Goal: Find specific page/section: Find specific page/section

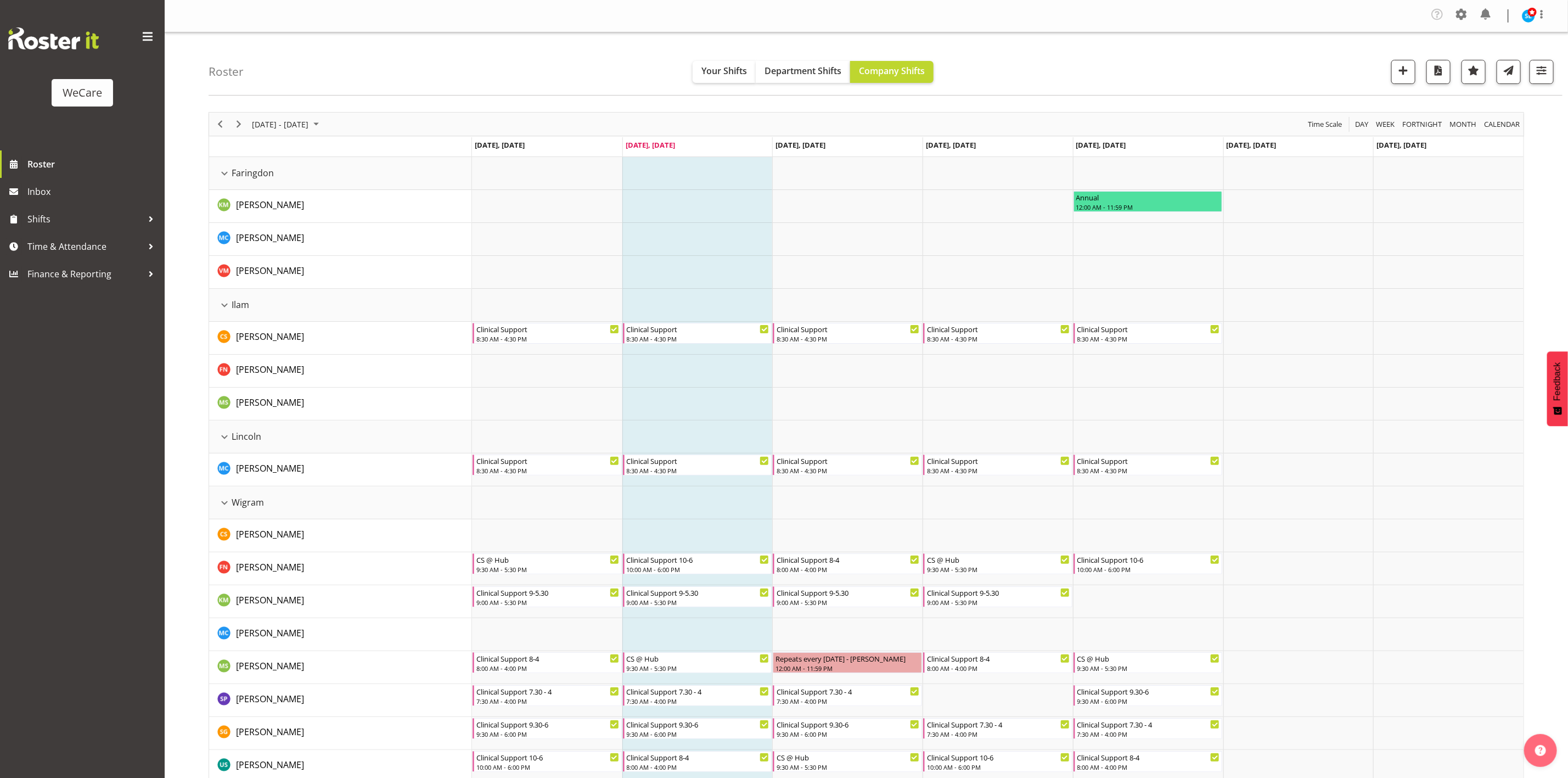
scroll to position [48, 0]
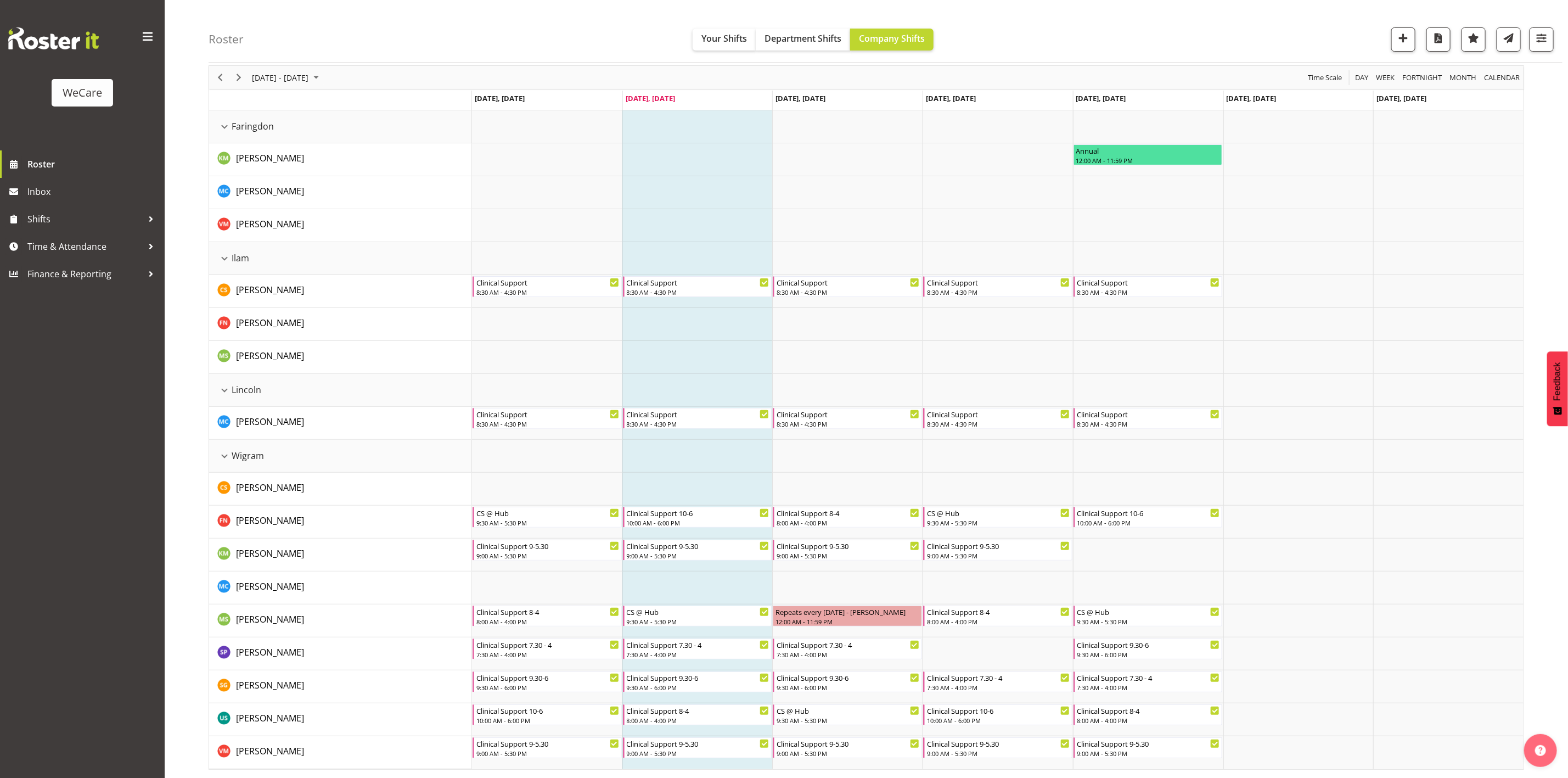
click at [1539, 625] on div "September 01 - 07, 2025 Today Day Week Fortnight Month calendar Month Agenda Ti…" at bounding box center [889, 418] width 1360 height 721
click at [265, 294] on span "[PERSON_NAME]" at bounding box center [270, 290] width 68 height 12
click at [294, 481] on link "[PERSON_NAME]" at bounding box center [270, 488] width 68 height 13
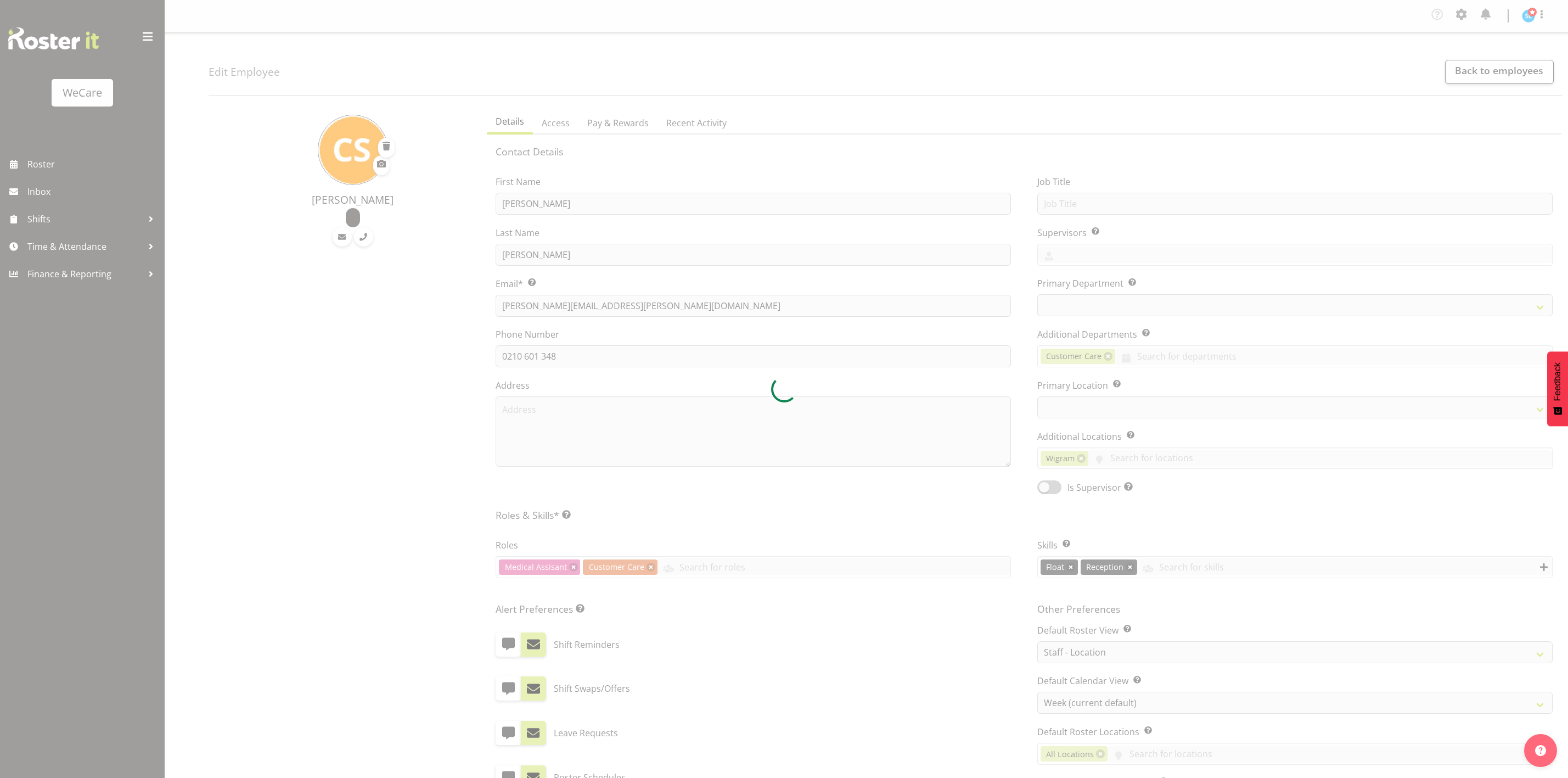
select select "location"
select select "TimelineWeek"
select select "1204"
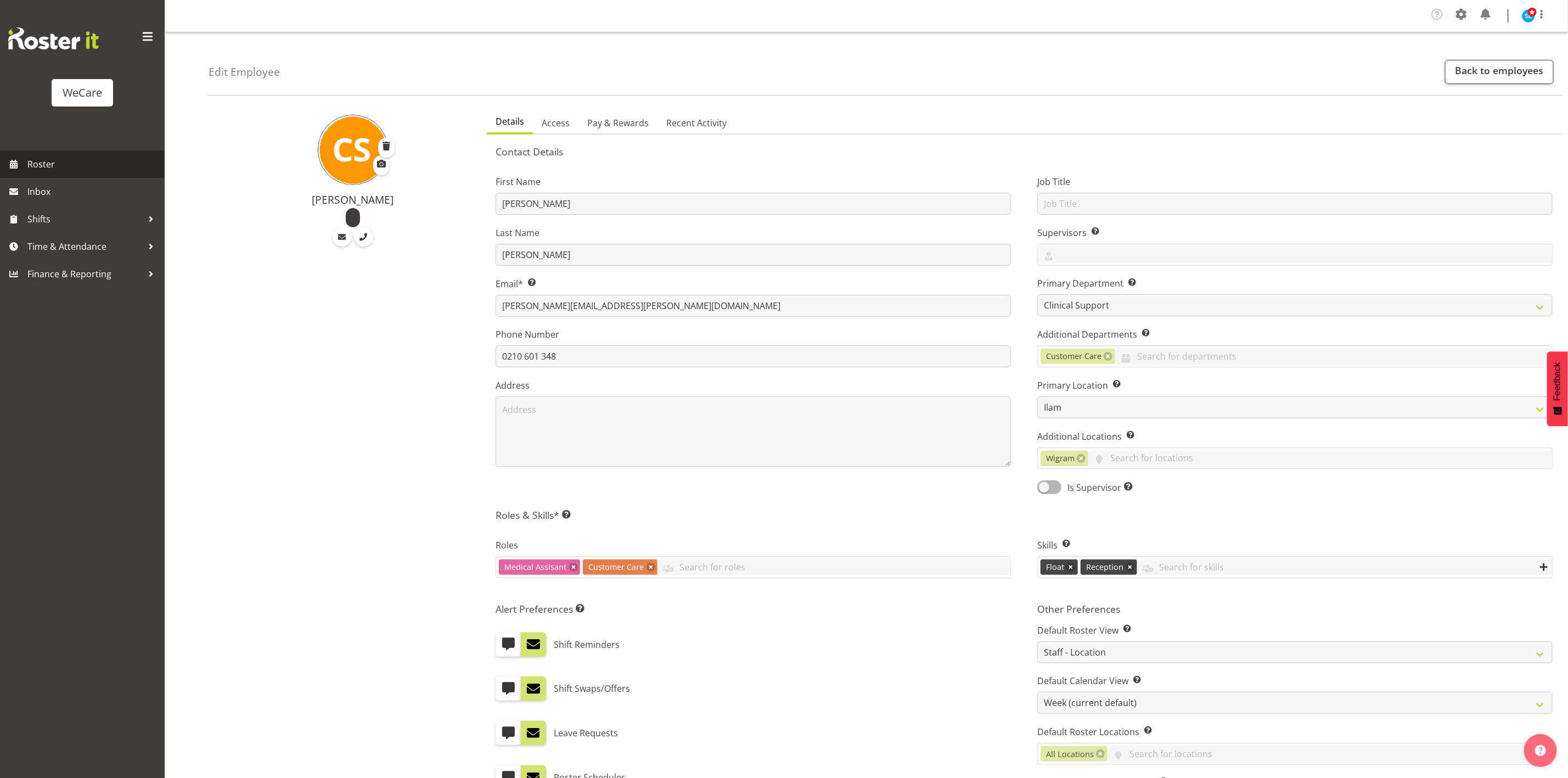
click at [64, 158] on span "Roster" at bounding box center [93, 164] width 132 height 17
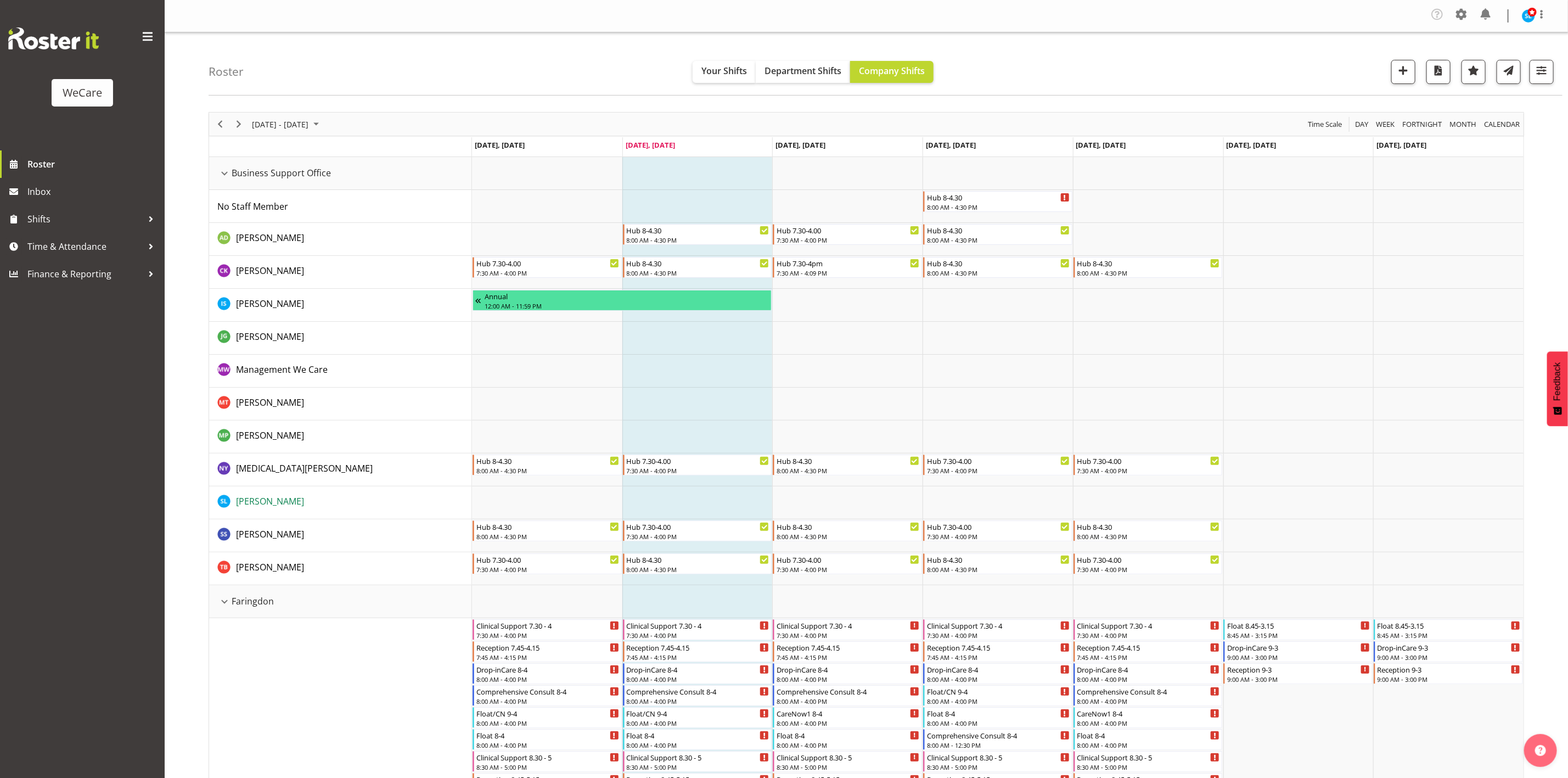
click at [256, 503] on span "Sarah Lamont" at bounding box center [270, 502] width 68 height 12
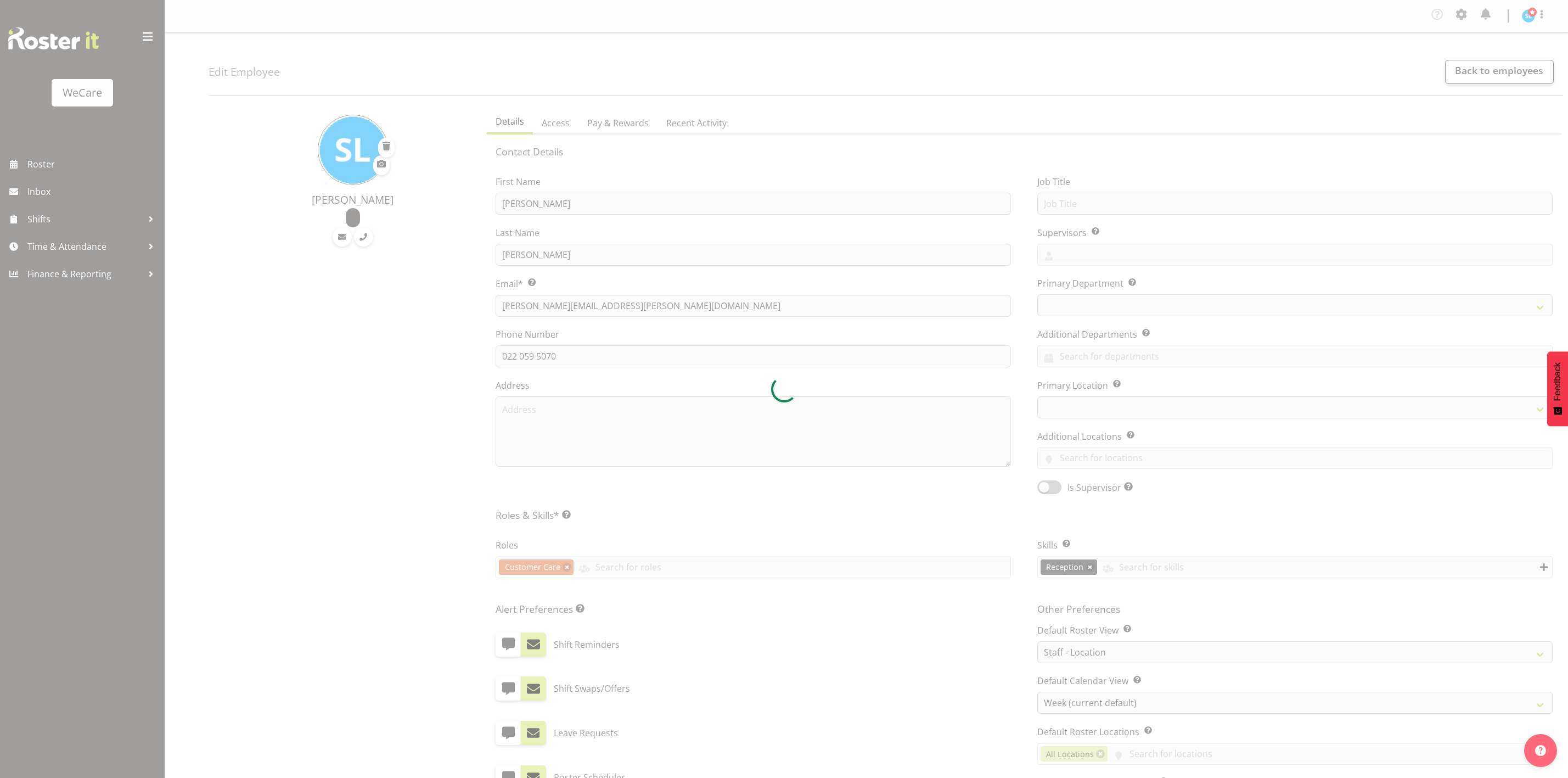
select select "location"
select select "TimelineWeek"
select select
select select "853"
select select
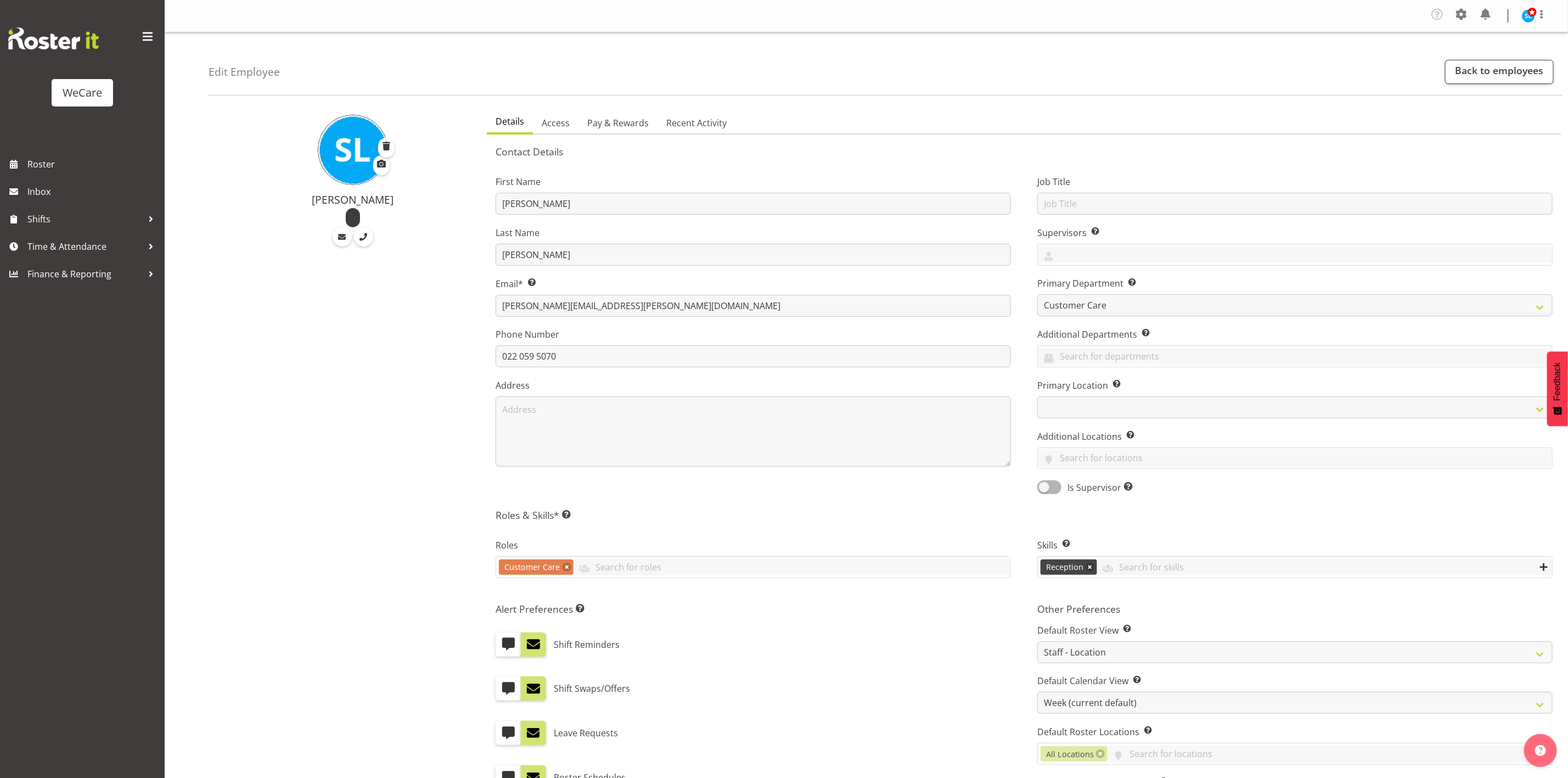
click at [1545, 570] on span at bounding box center [1544, 567] width 9 height 9
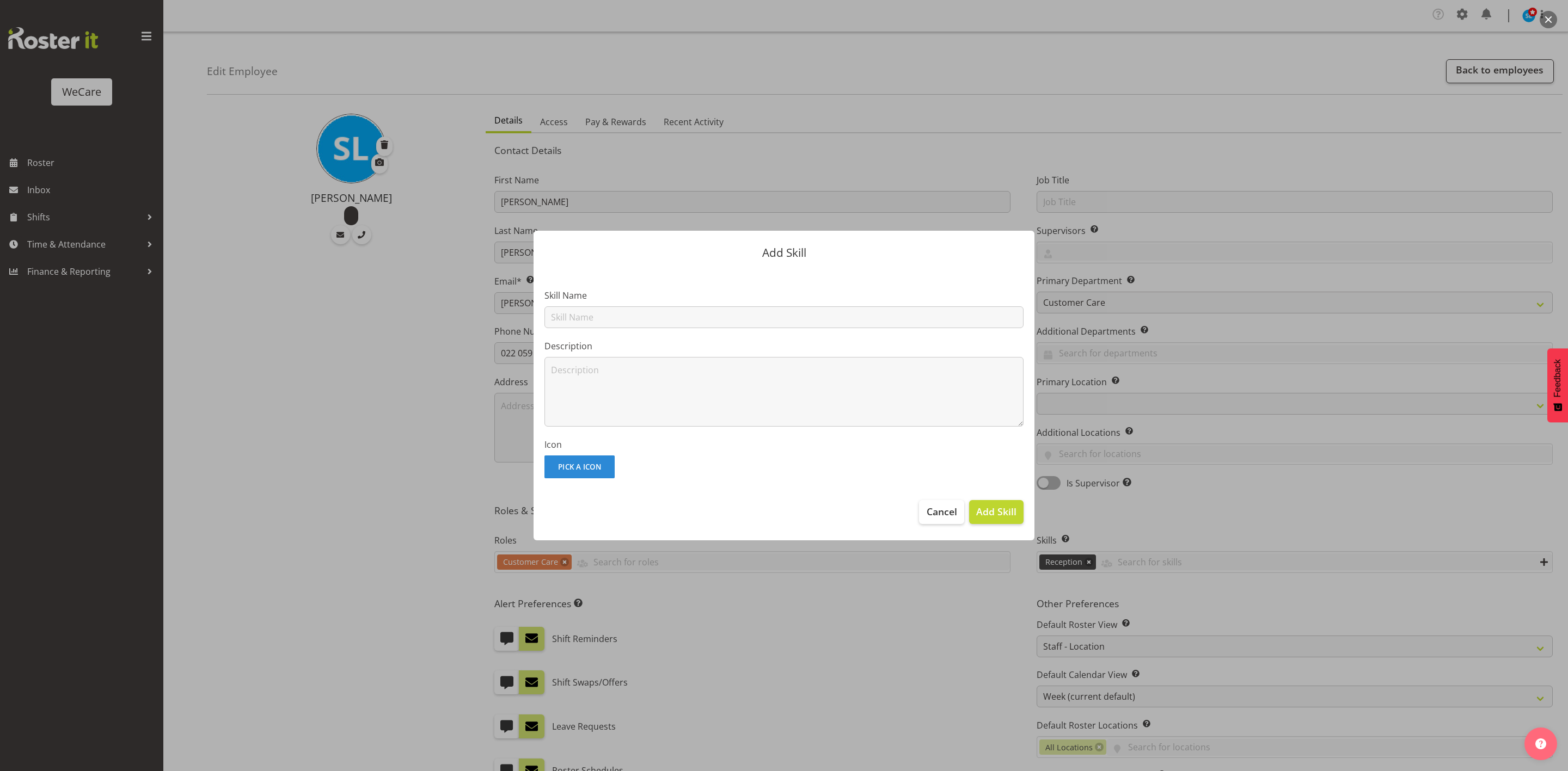
click at [597, 462] on button "Pick A Icon" at bounding box center [579, 467] width 70 height 23
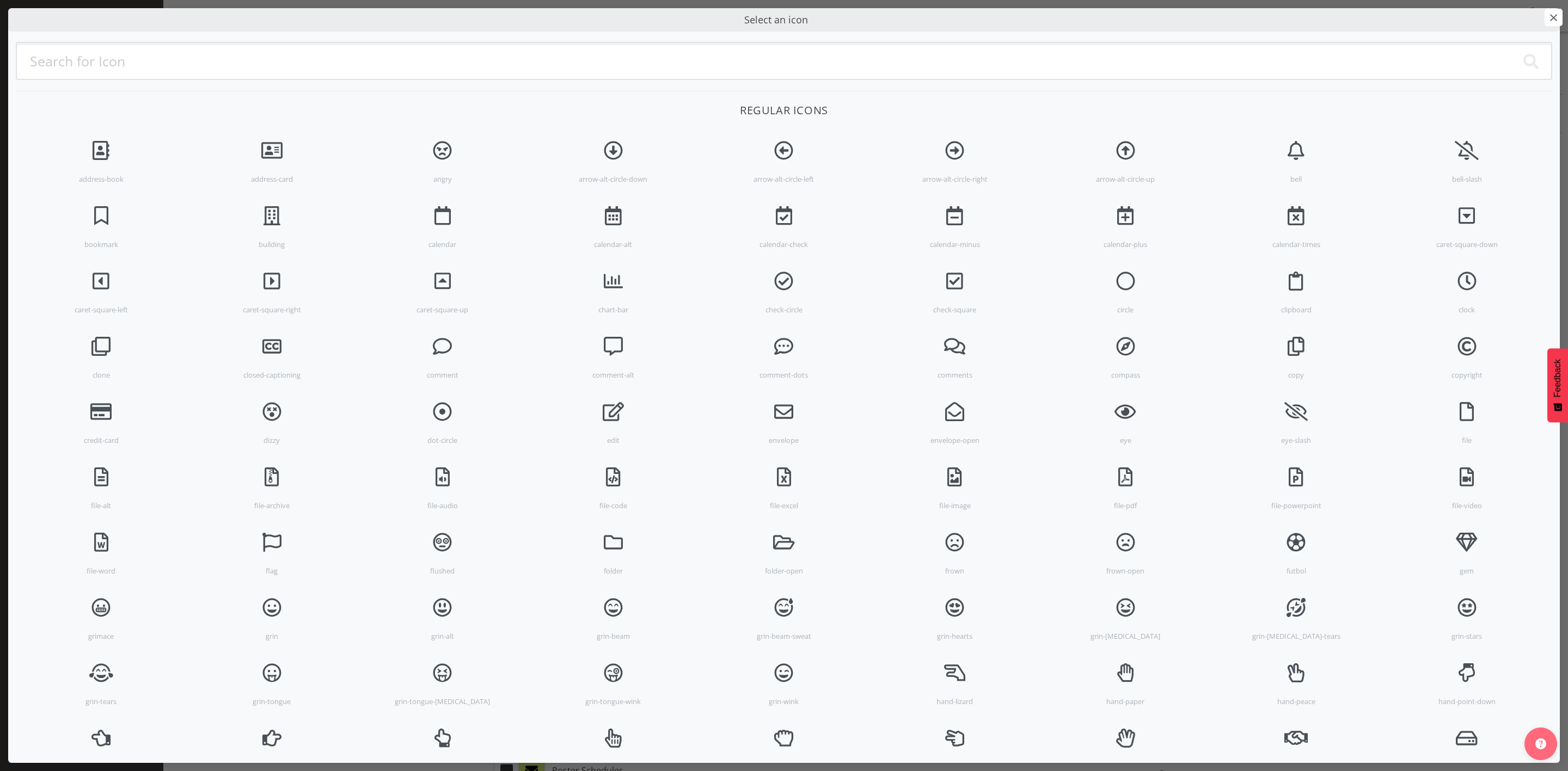
click at [1552, 15] on span "×" at bounding box center [1554, 17] width 18 height 18
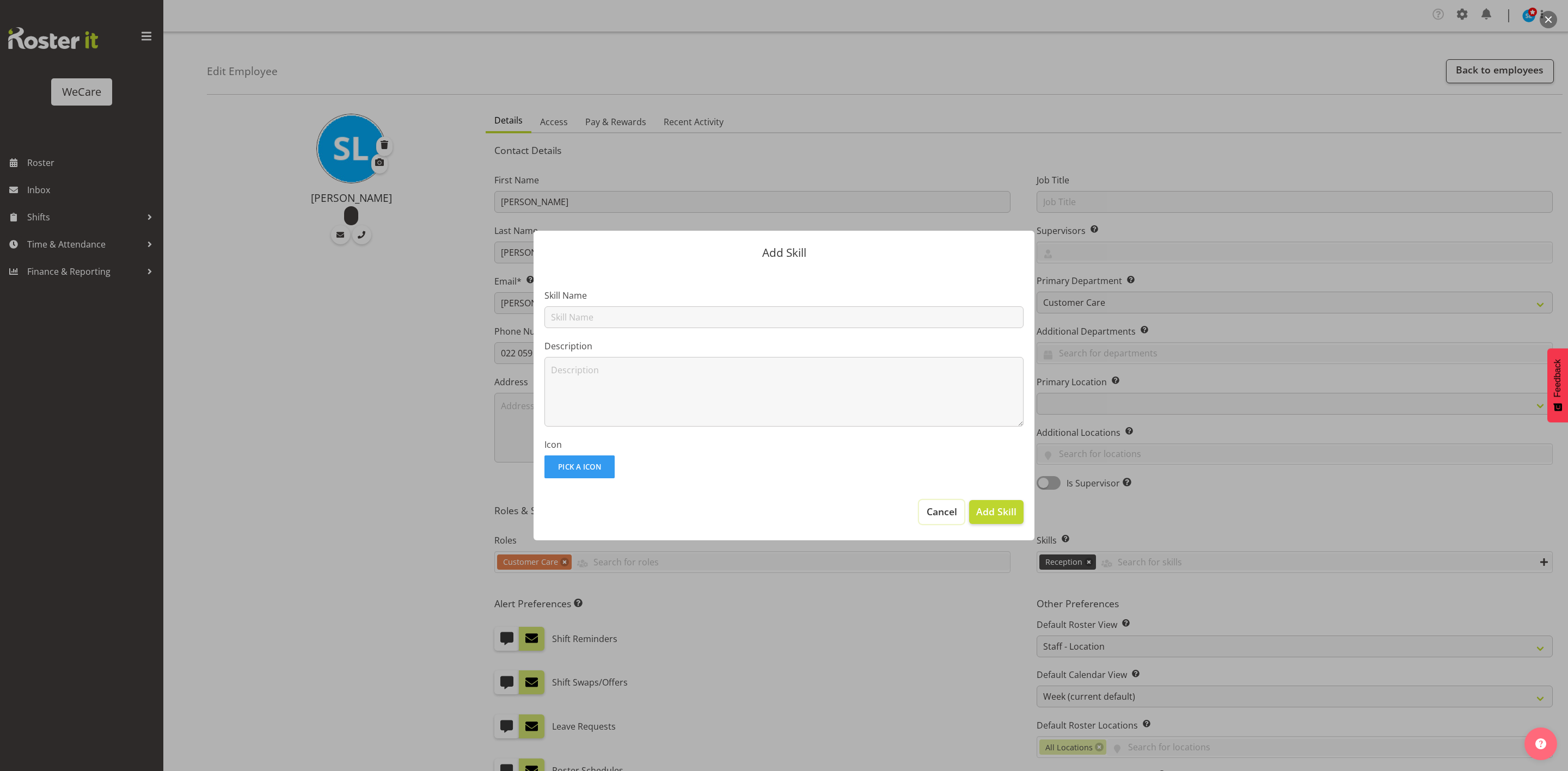
click at [942, 518] on span "Cancel" at bounding box center [942, 511] width 30 height 14
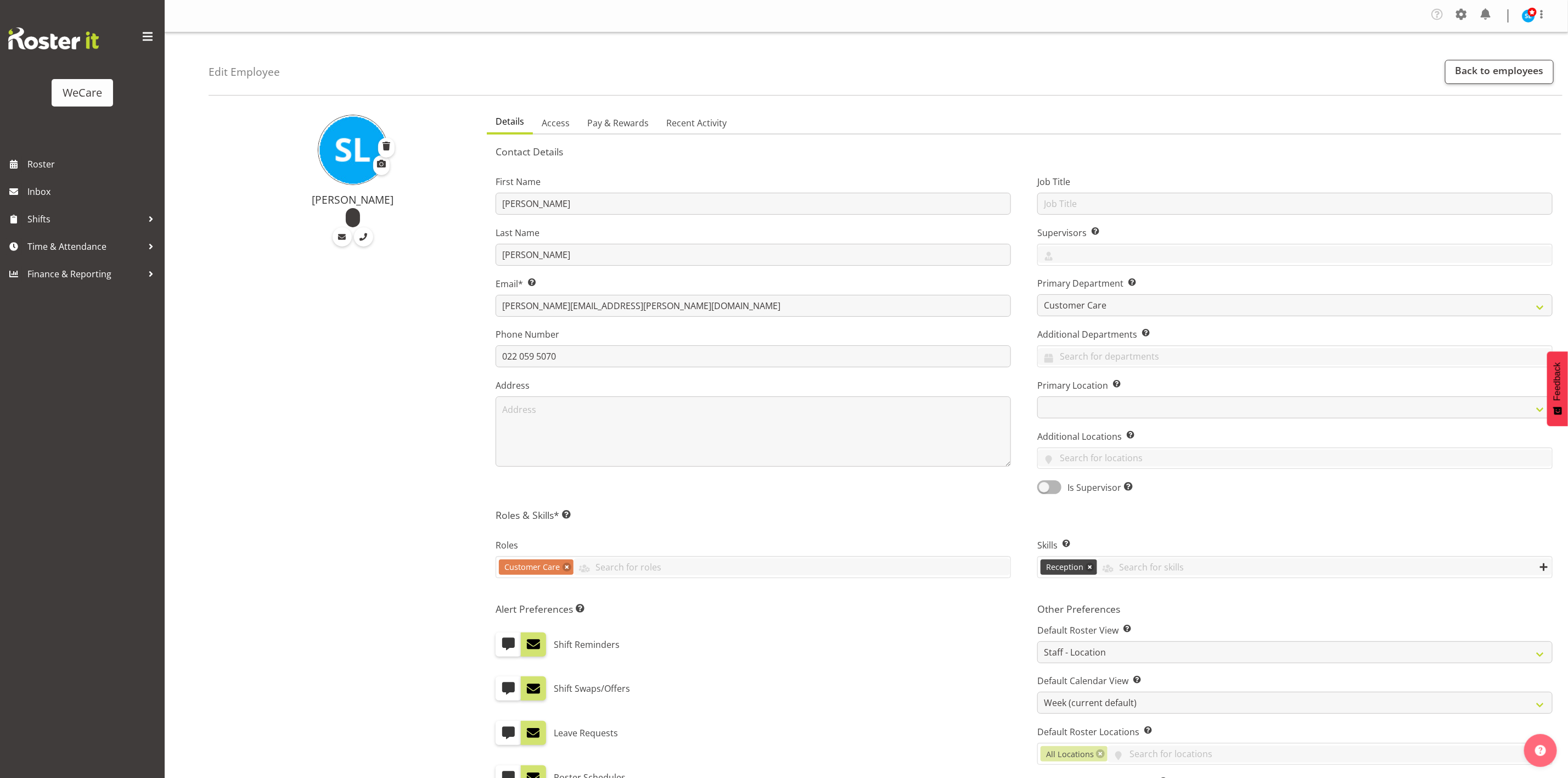
click at [672, 523] on div "Contact Details First Name Sarah Last Name Lamont Email* This is a required fie…" at bounding box center [1024, 535] width 1057 height 780
click at [557, 121] on span "Access" at bounding box center [556, 123] width 28 height 13
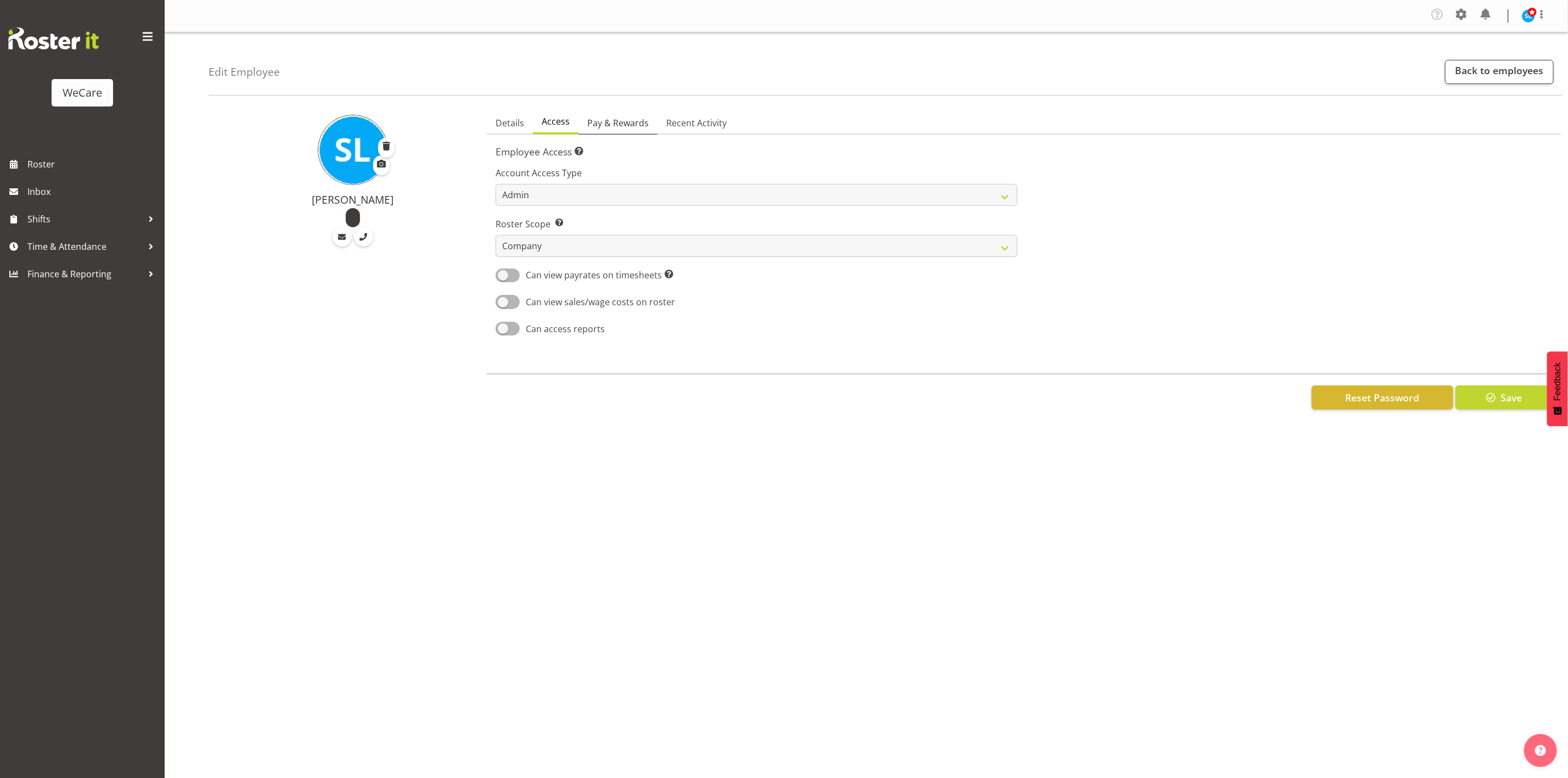
click at [614, 124] on span "Pay & Rewards" at bounding box center [618, 123] width 61 height 13
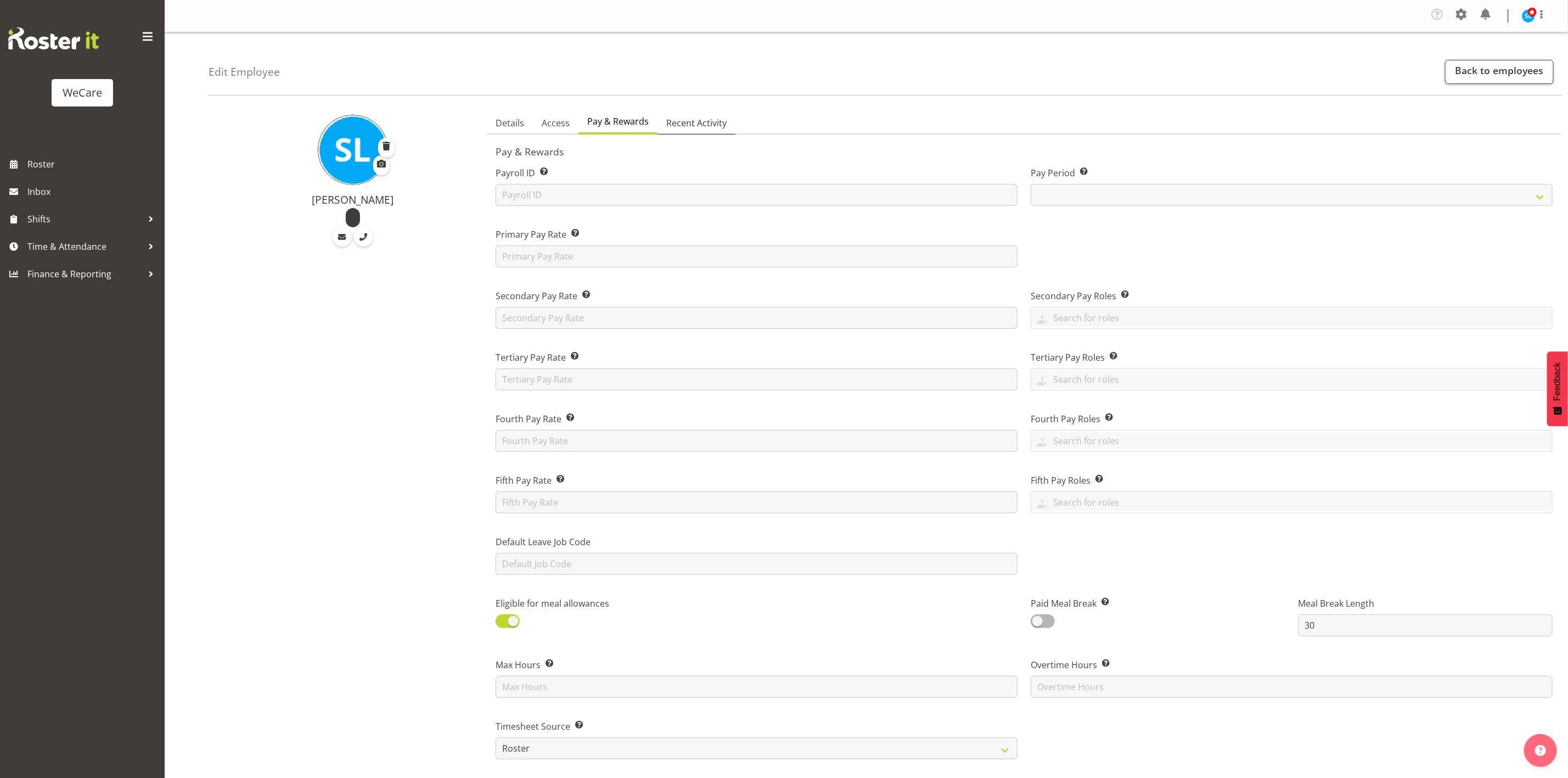
click at [722, 127] on span "Recent Activity" at bounding box center [697, 123] width 60 height 13
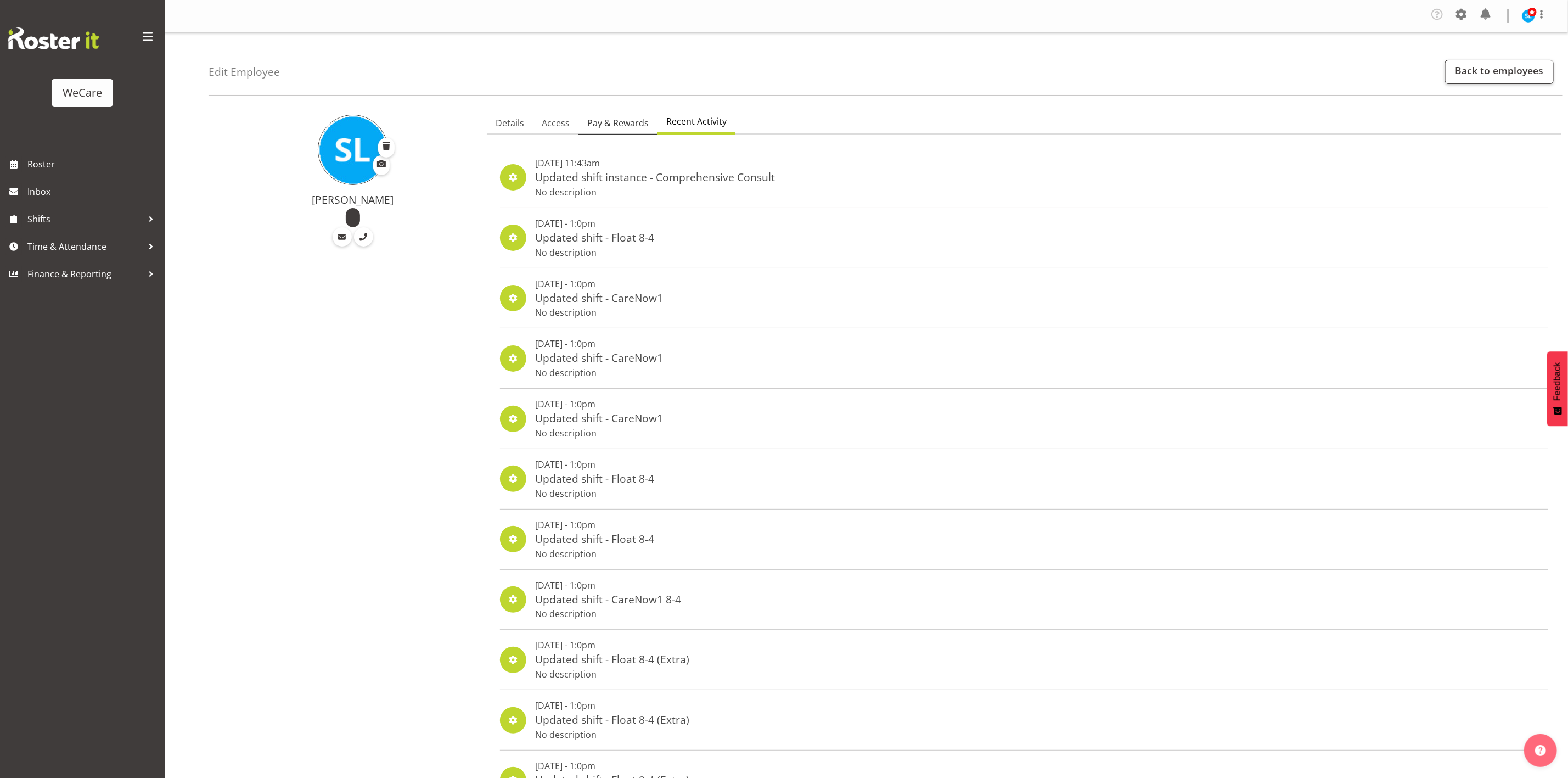
click at [601, 119] on span "Pay & Rewards" at bounding box center [618, 123] width 61 height 13
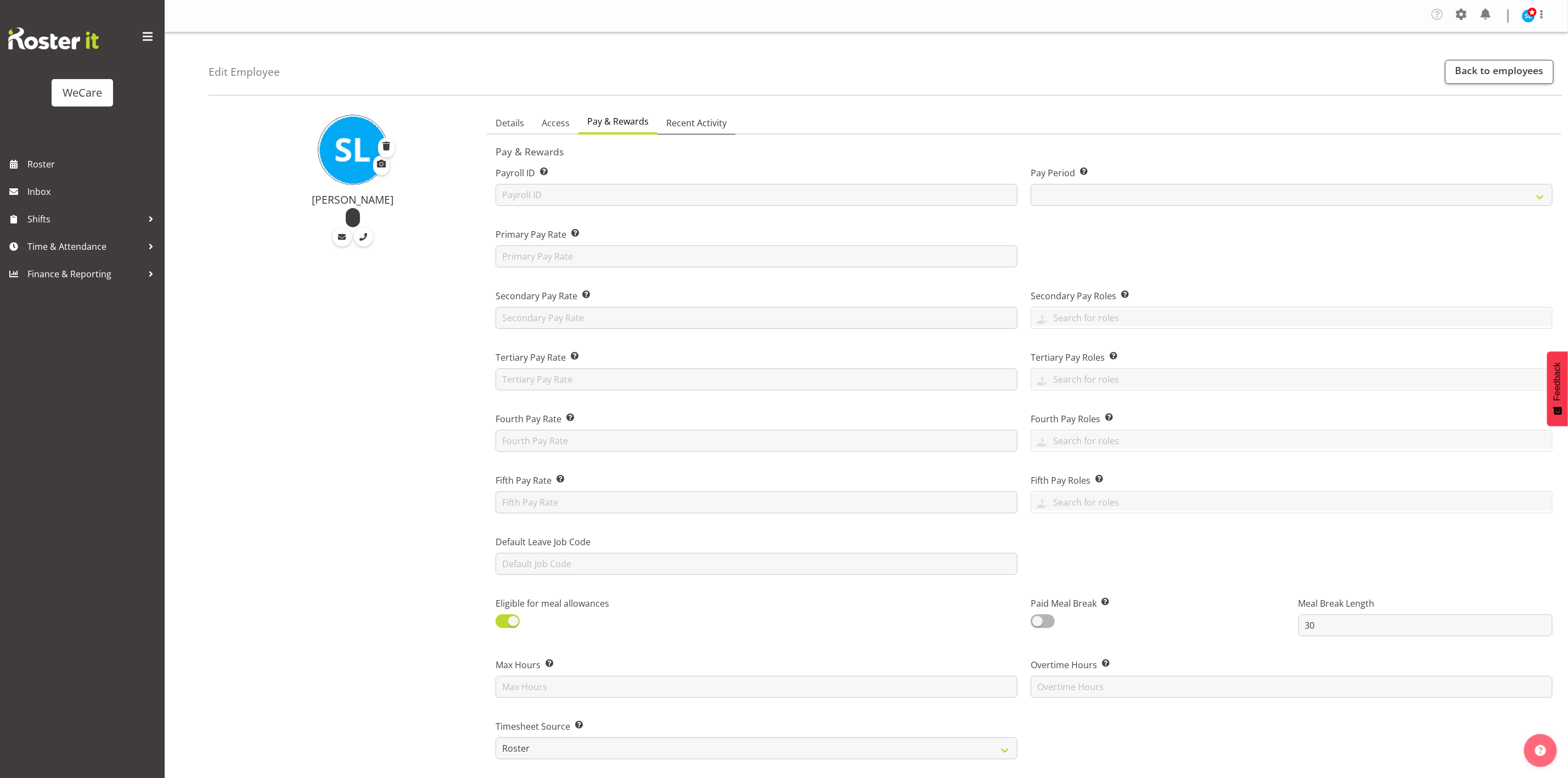
click at [667, 115] on link "Recent Activity" at bounding box center [697, 123] width 78 height 23
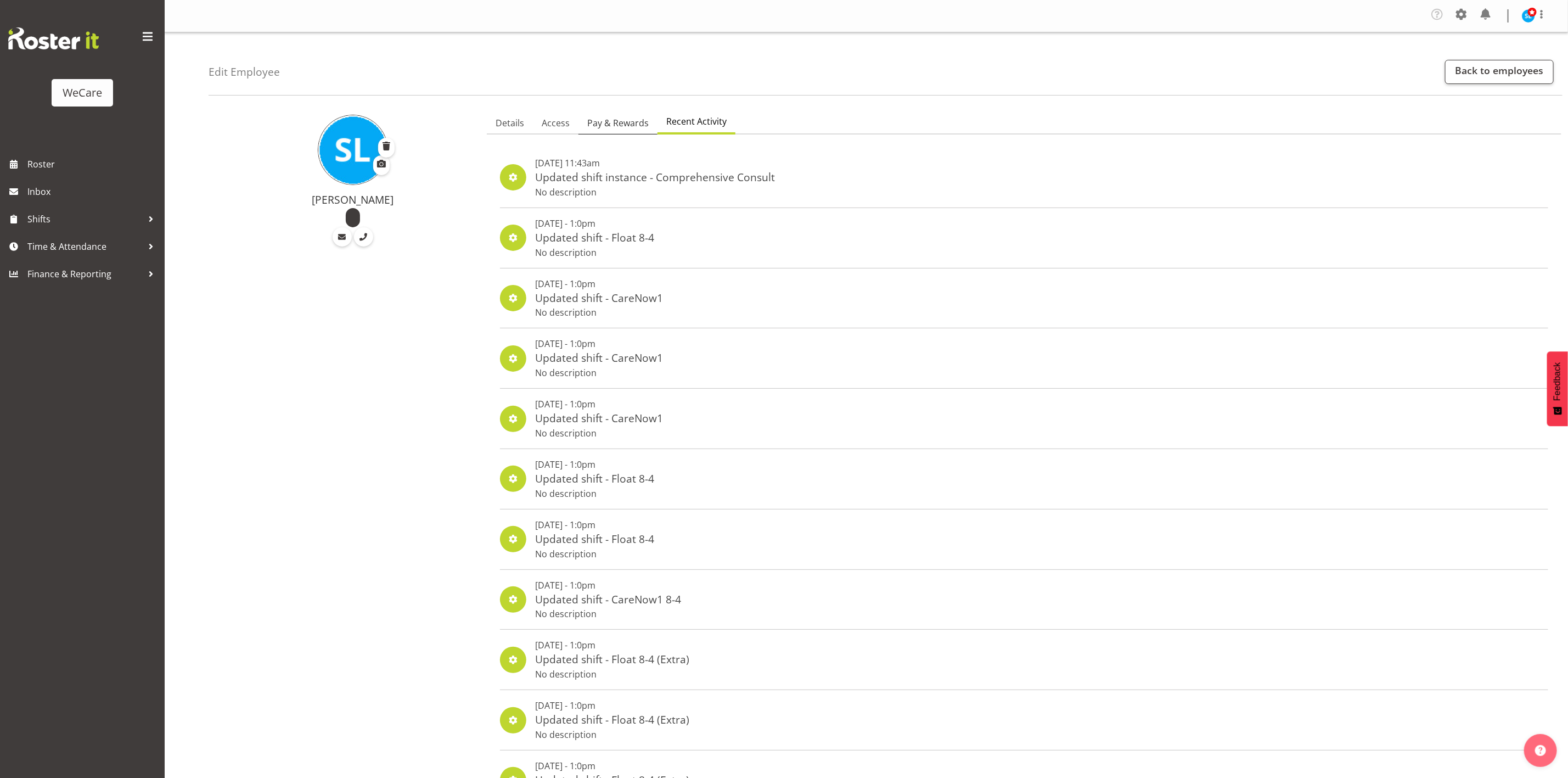
click at [616, 120] on span "Pay & Rewards" at bounding box center [618, 123] width 61 height 13
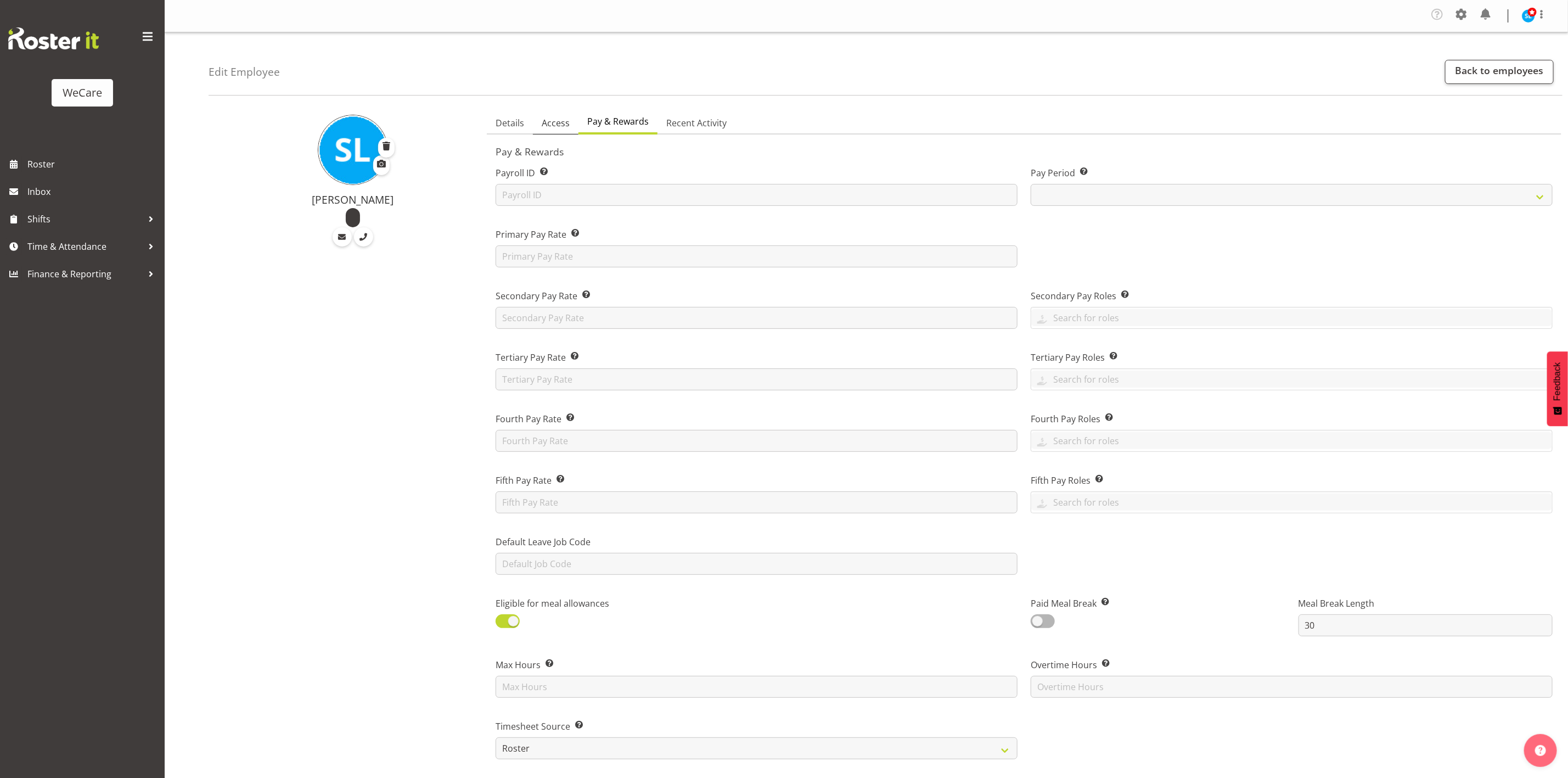
click at [540, 128] on link "Access" at bounding box center [556, 123] width 45 height 23
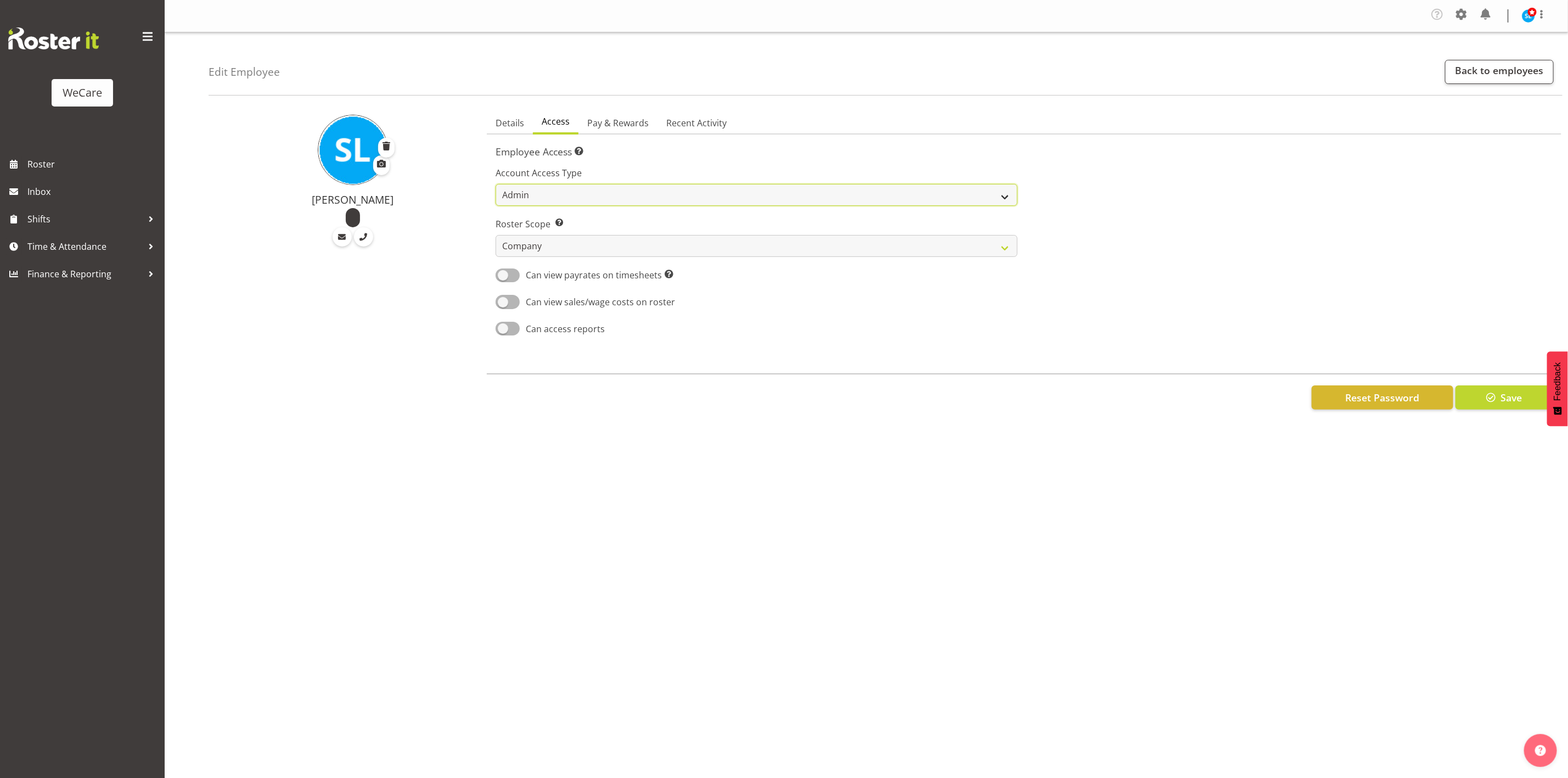
click at [603, 195] on select "Admin Manager Staff" at bounding box center [757, 195] width 522 height 22
click at [523, 127] on span "Details" at bounding box center [510, 123] width 29 height 13
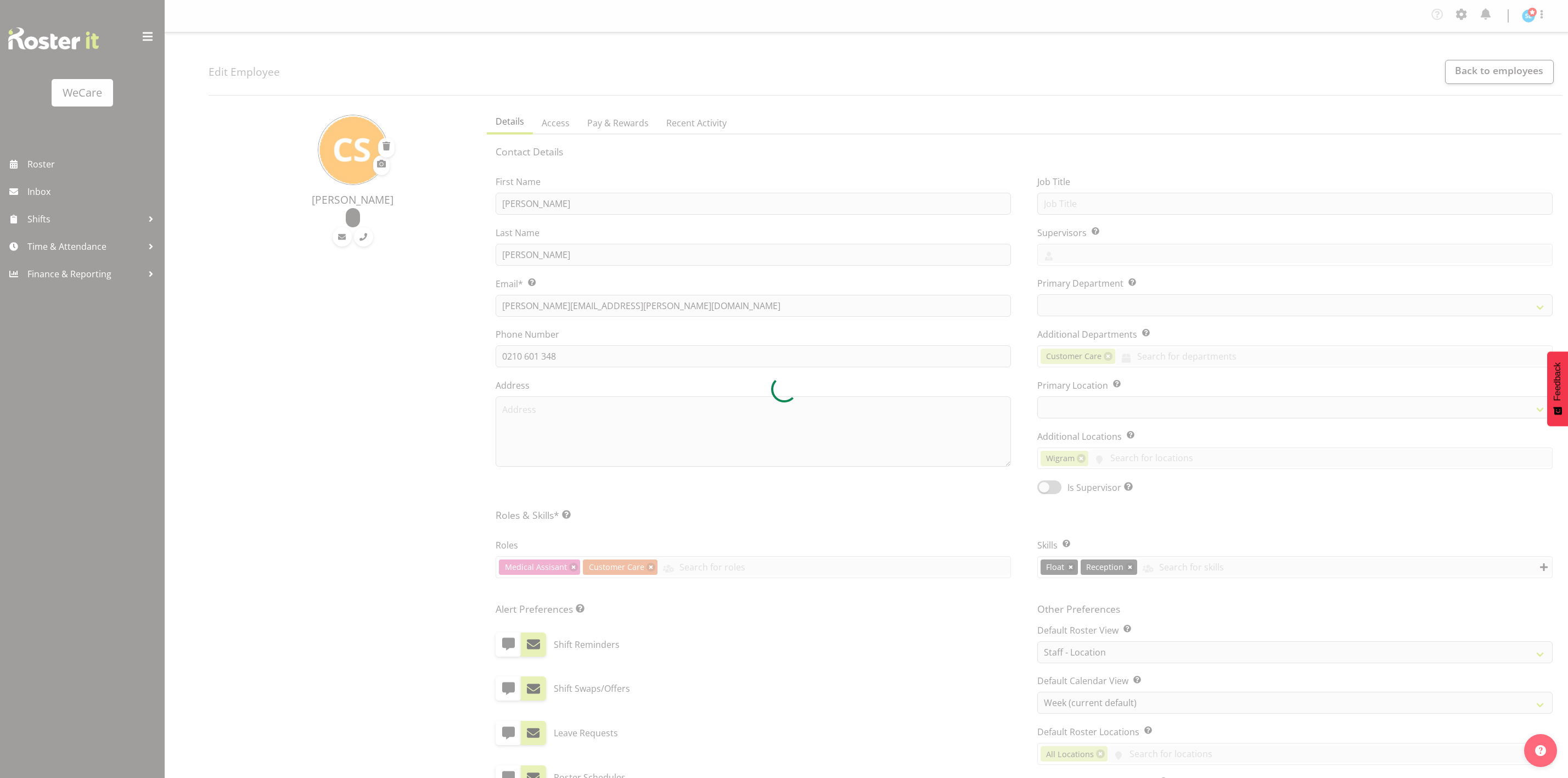
select select "location"
select select "TimelineWeek"
select select "1204"
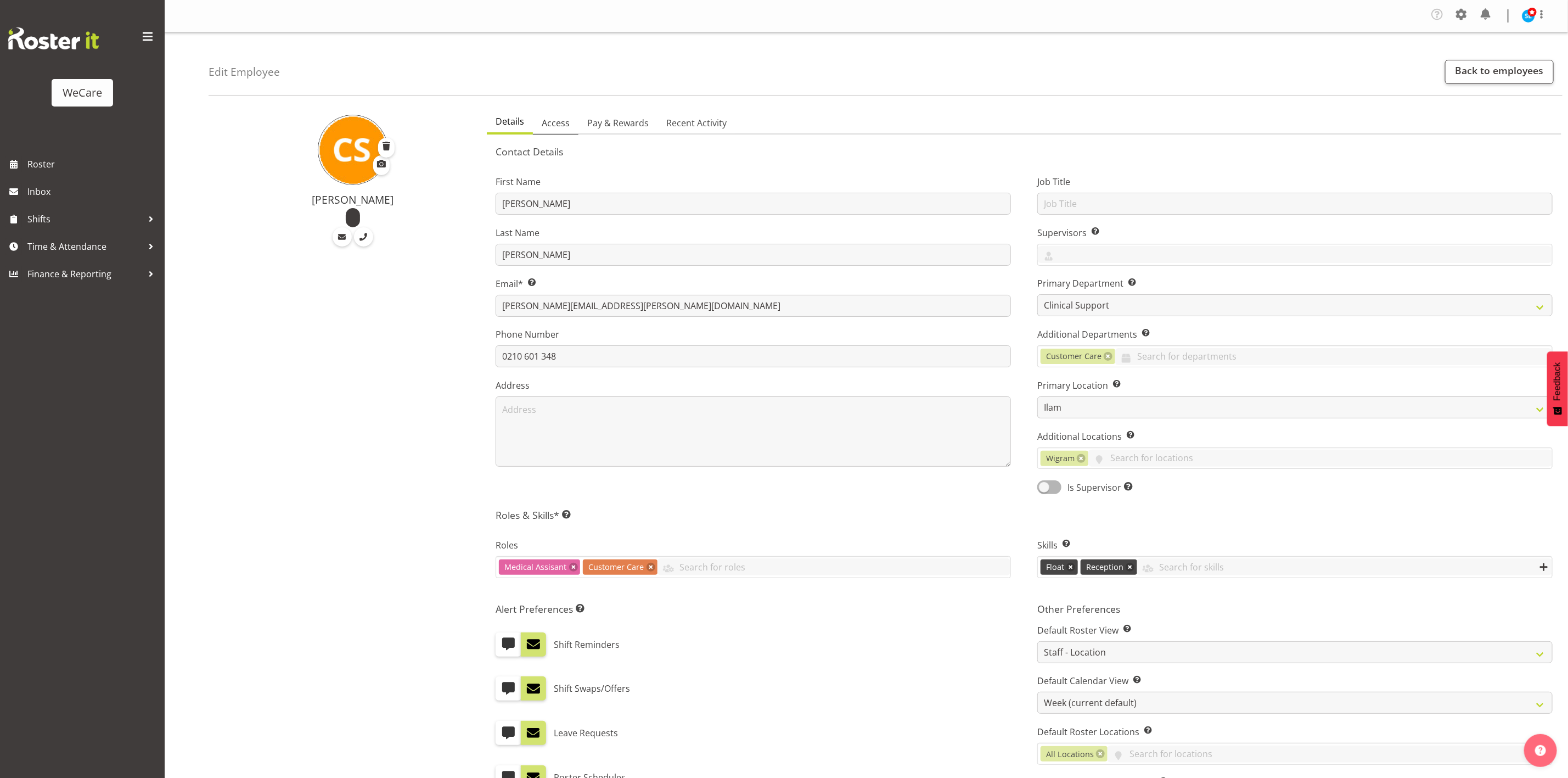
click at [557, 127] on span "Access" at bounding box center [556, 123] width 28 height 13
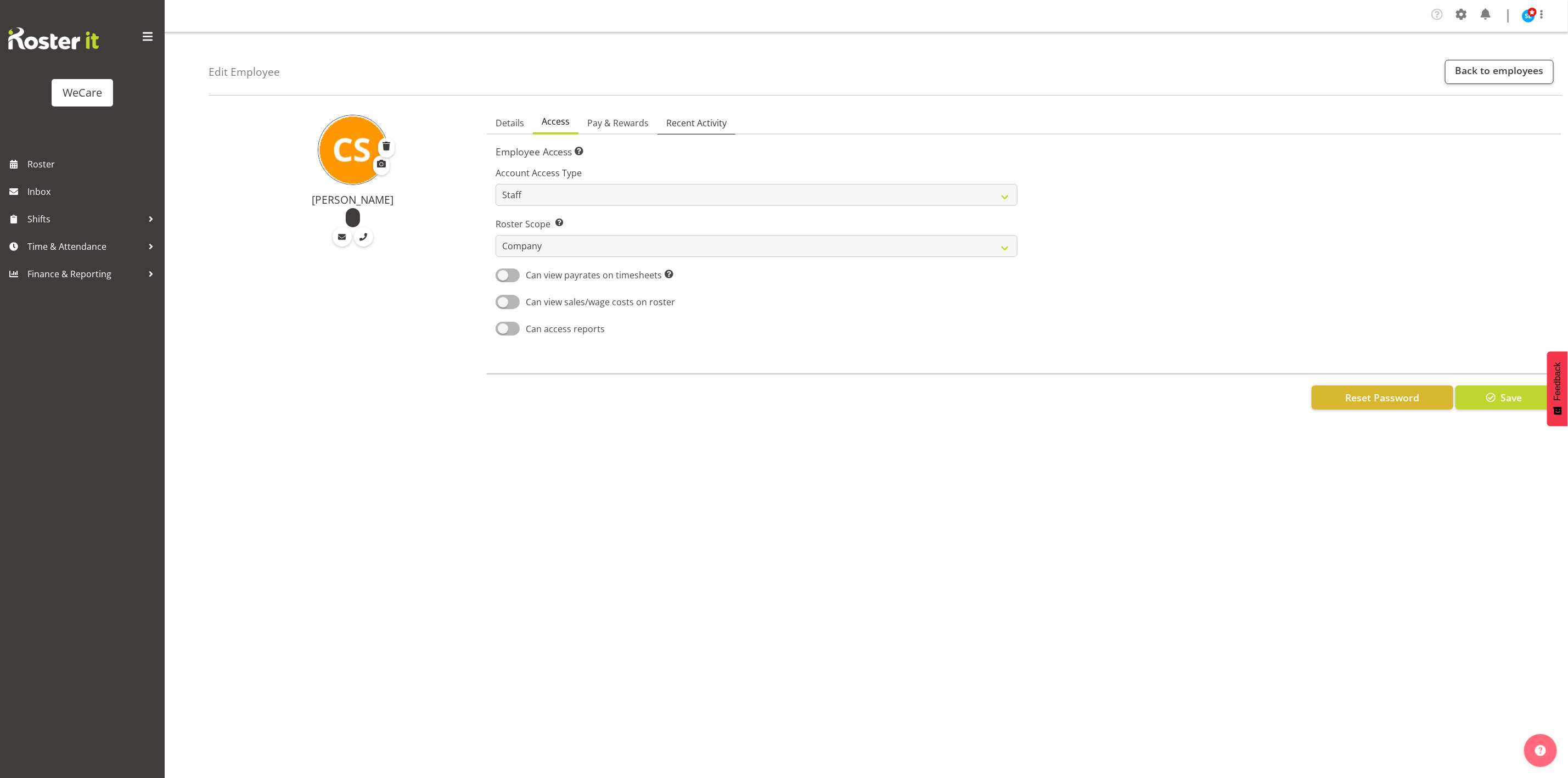
click at [681, 121] on span "Recent Activity" at bounding box center [697, 123] width 60 height 13
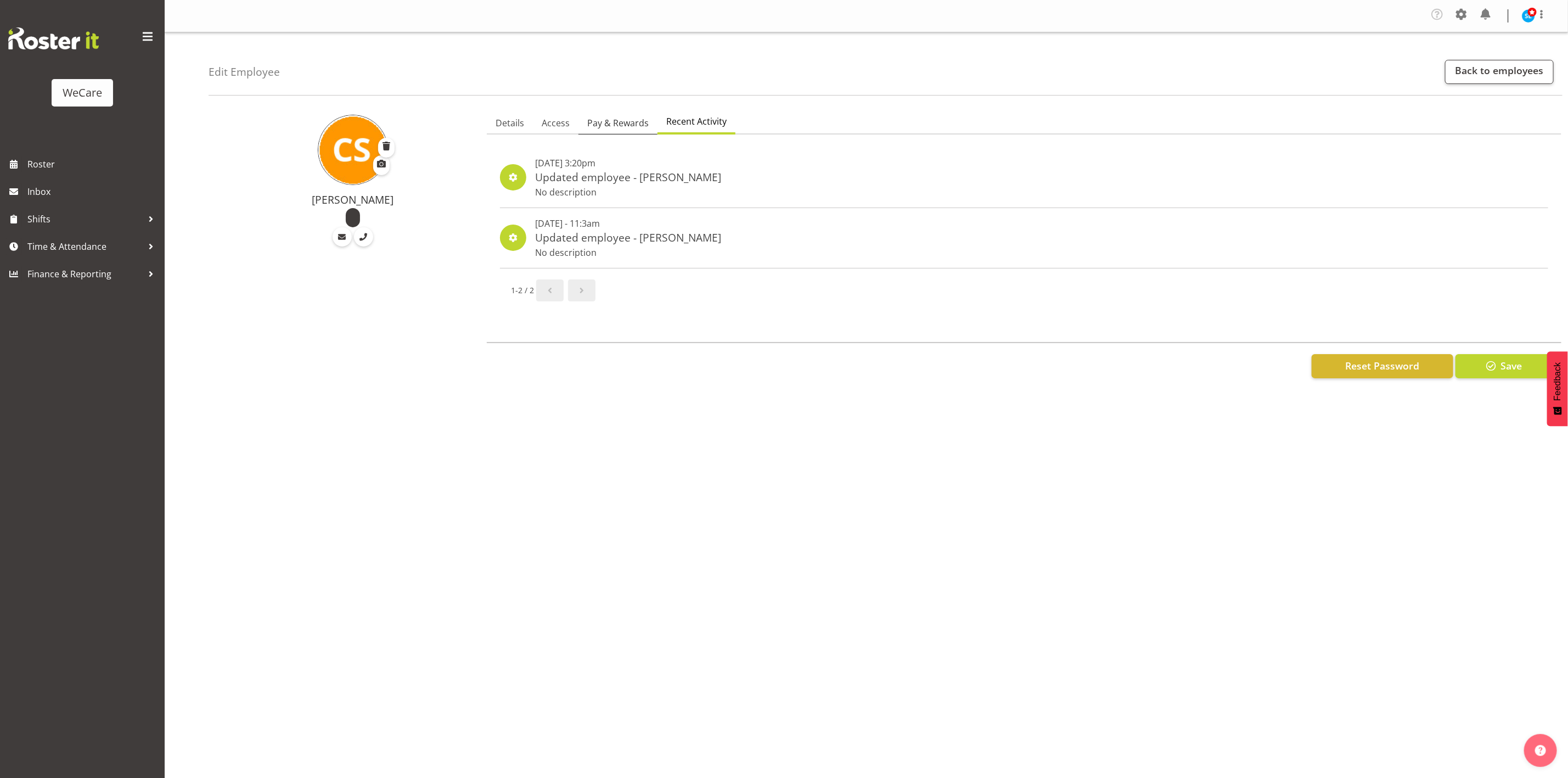
click at [627, 119] on span "Pay & Rewards" at bounding box center [618, 123] width 61 height 13
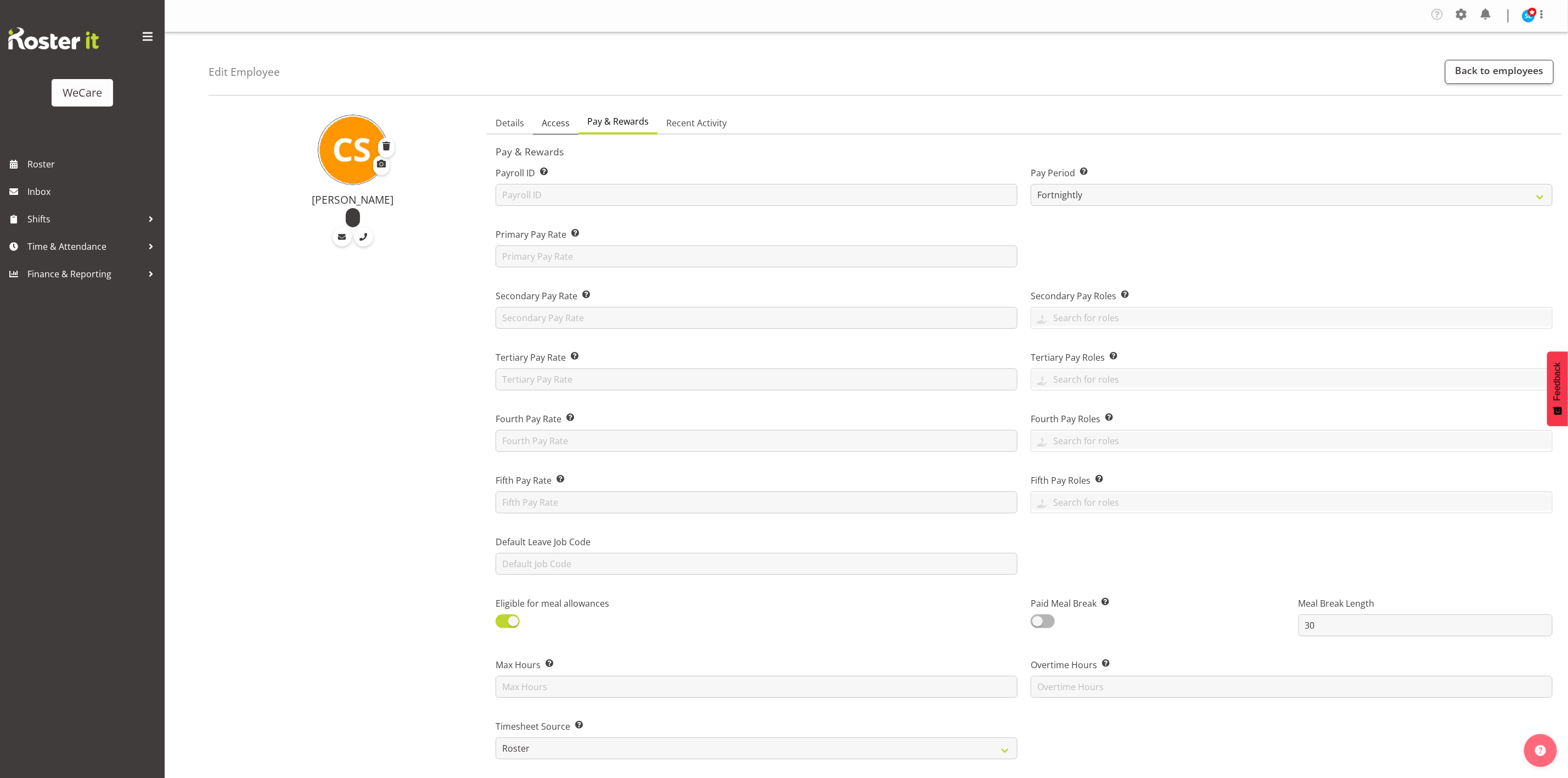
click at [560, 123] on span "Access" at bounding box center [556, 123] width 28 height 13
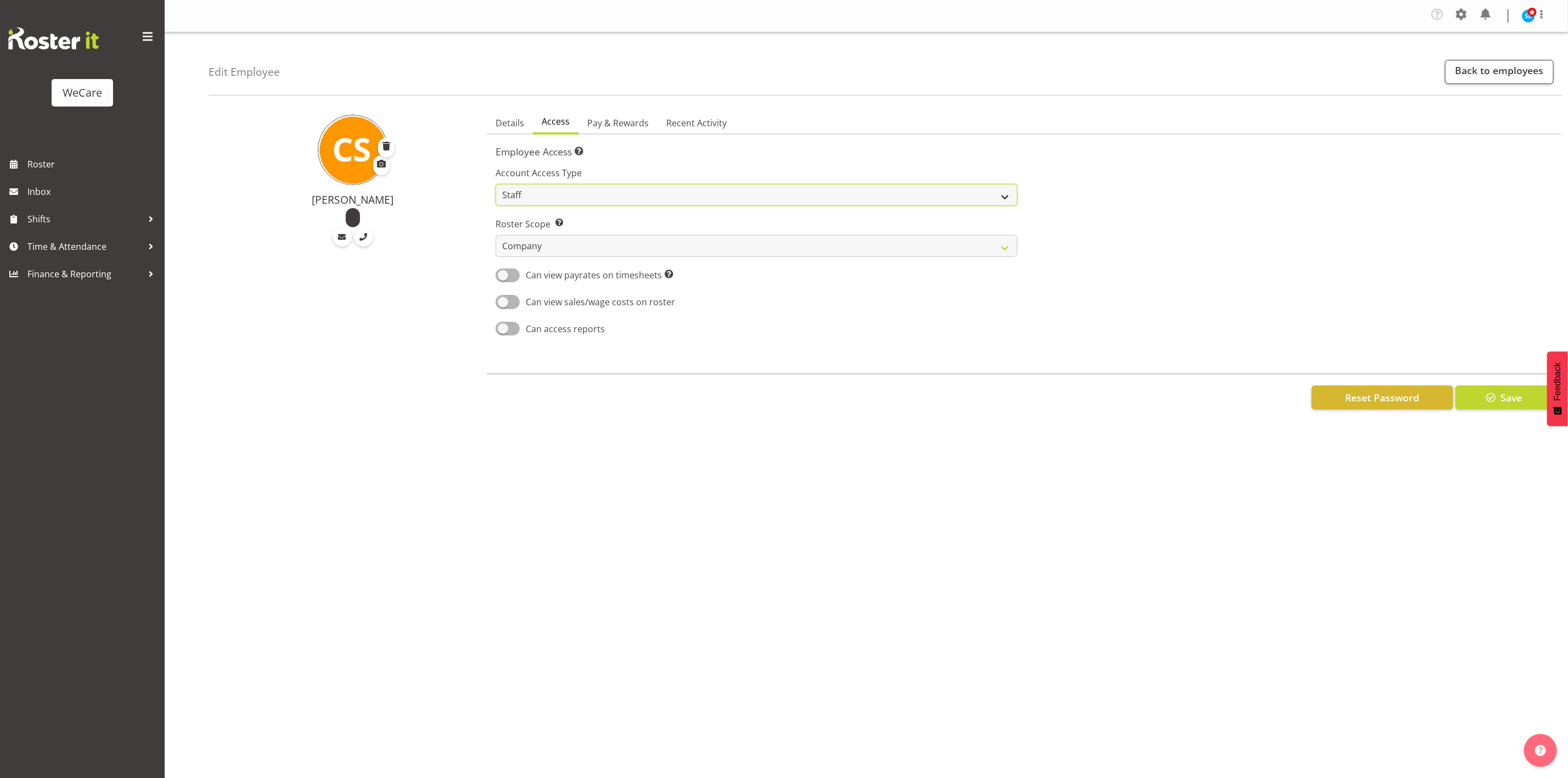
click at [573, 200] on select "Admin Manager Staff" at bounding box center [757, 195] width 522 height 22
click at [70, 164] on span "Roster" at bounding box center [93, 164] width 132 height 17
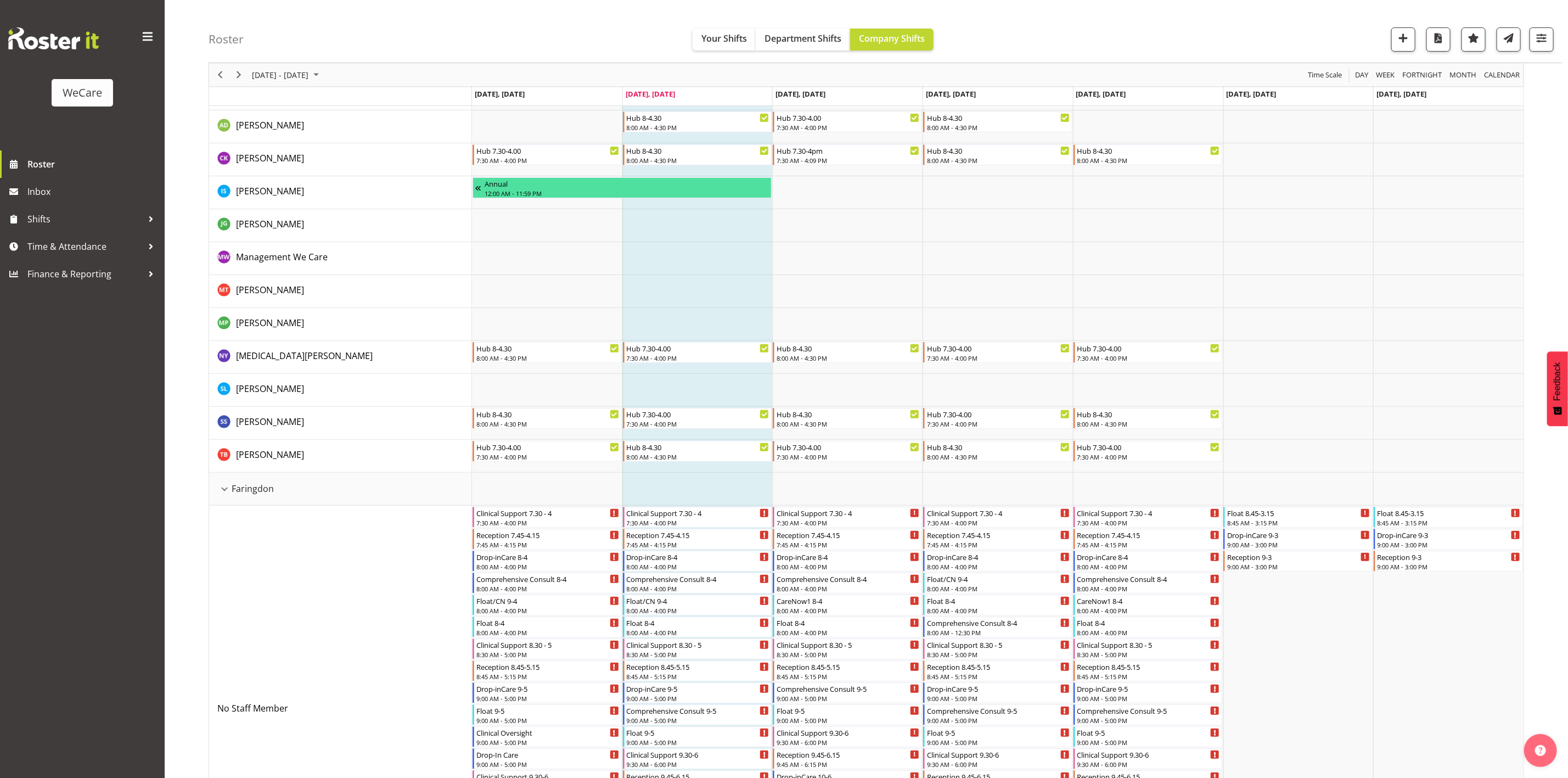
scroll to position [109, 0]
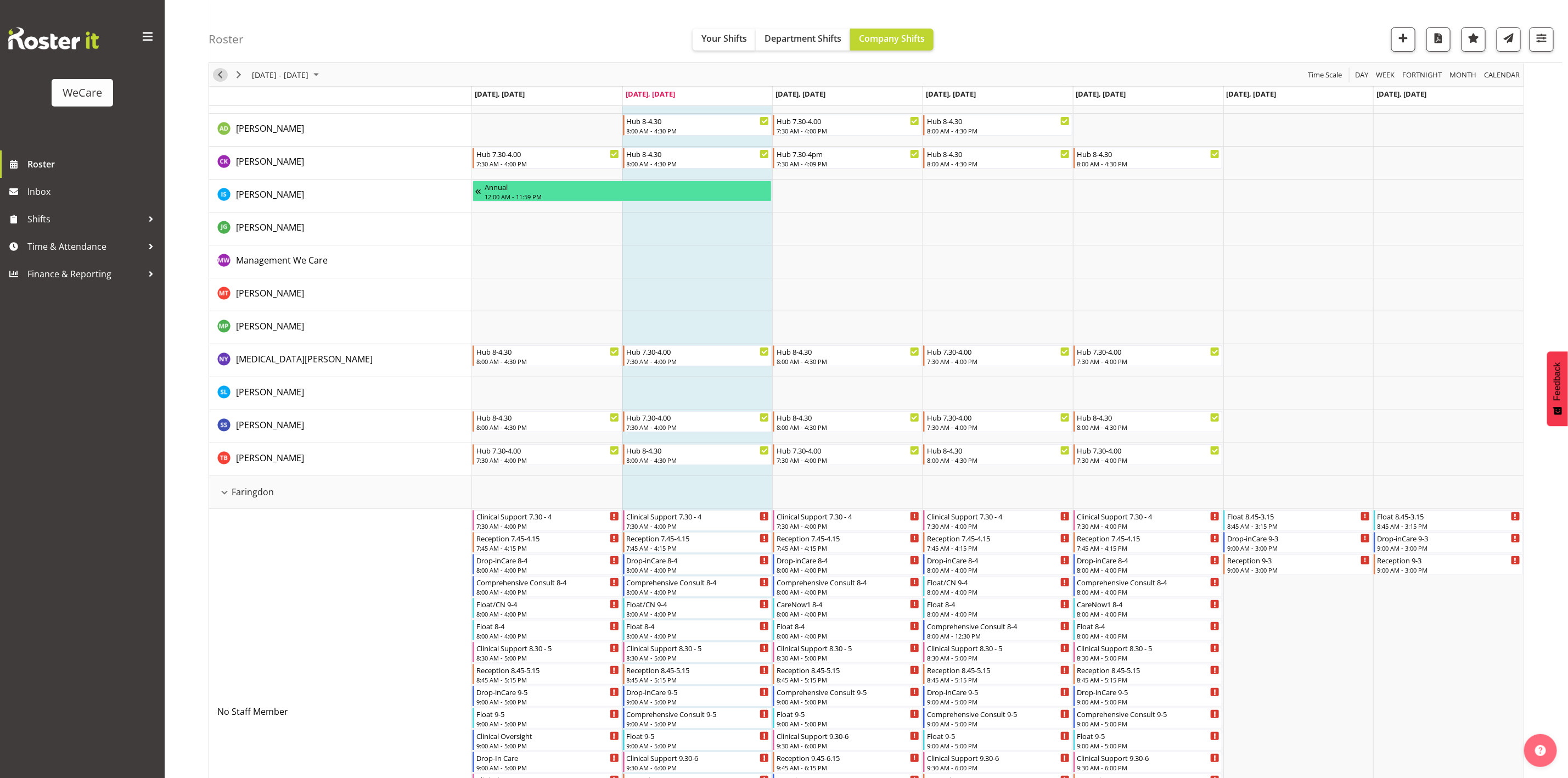
click at [225, 76] on span "Previous" at bounding box center [220, 75] width 13 height 14
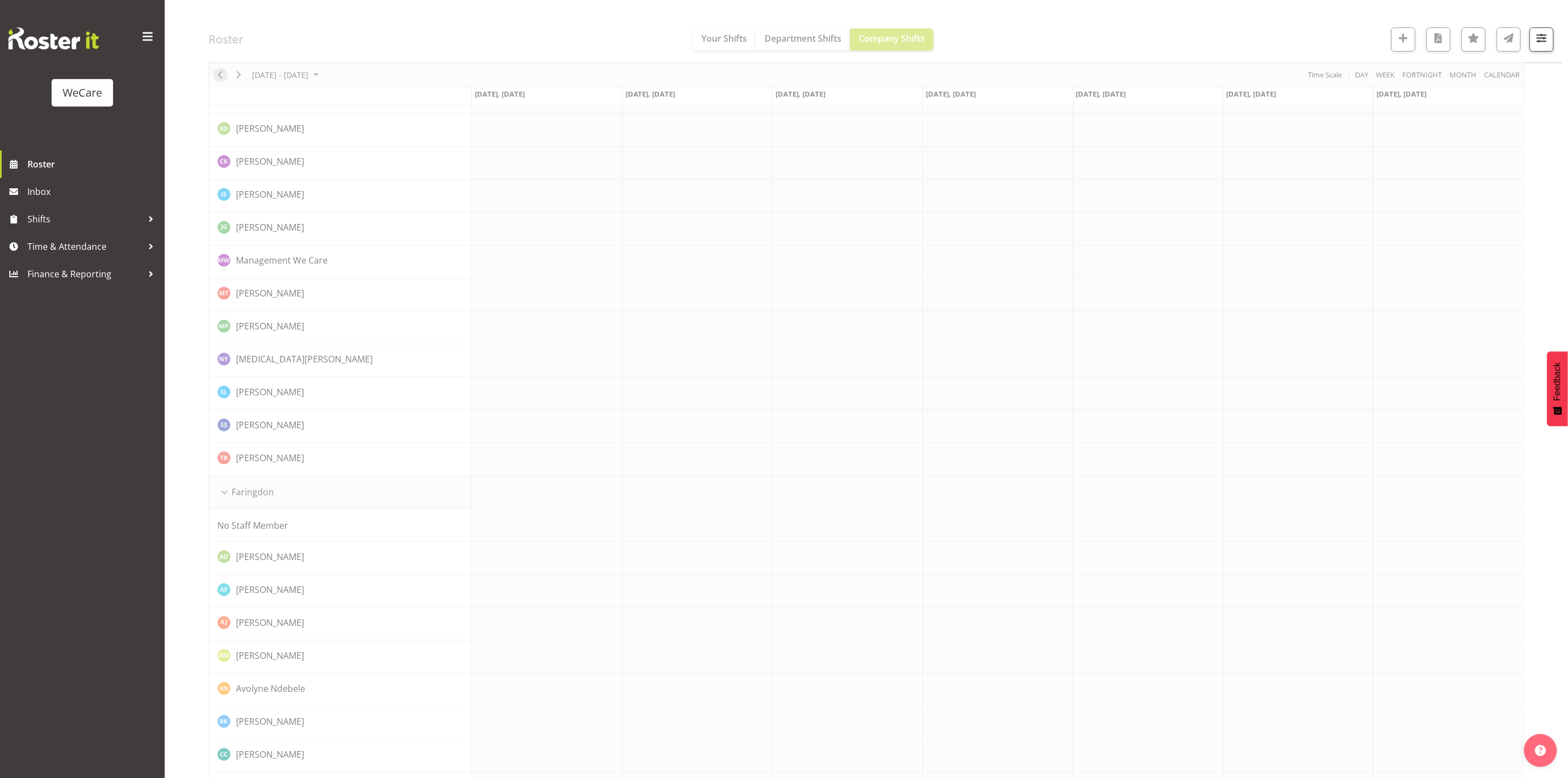
scroll to position [0, 0]
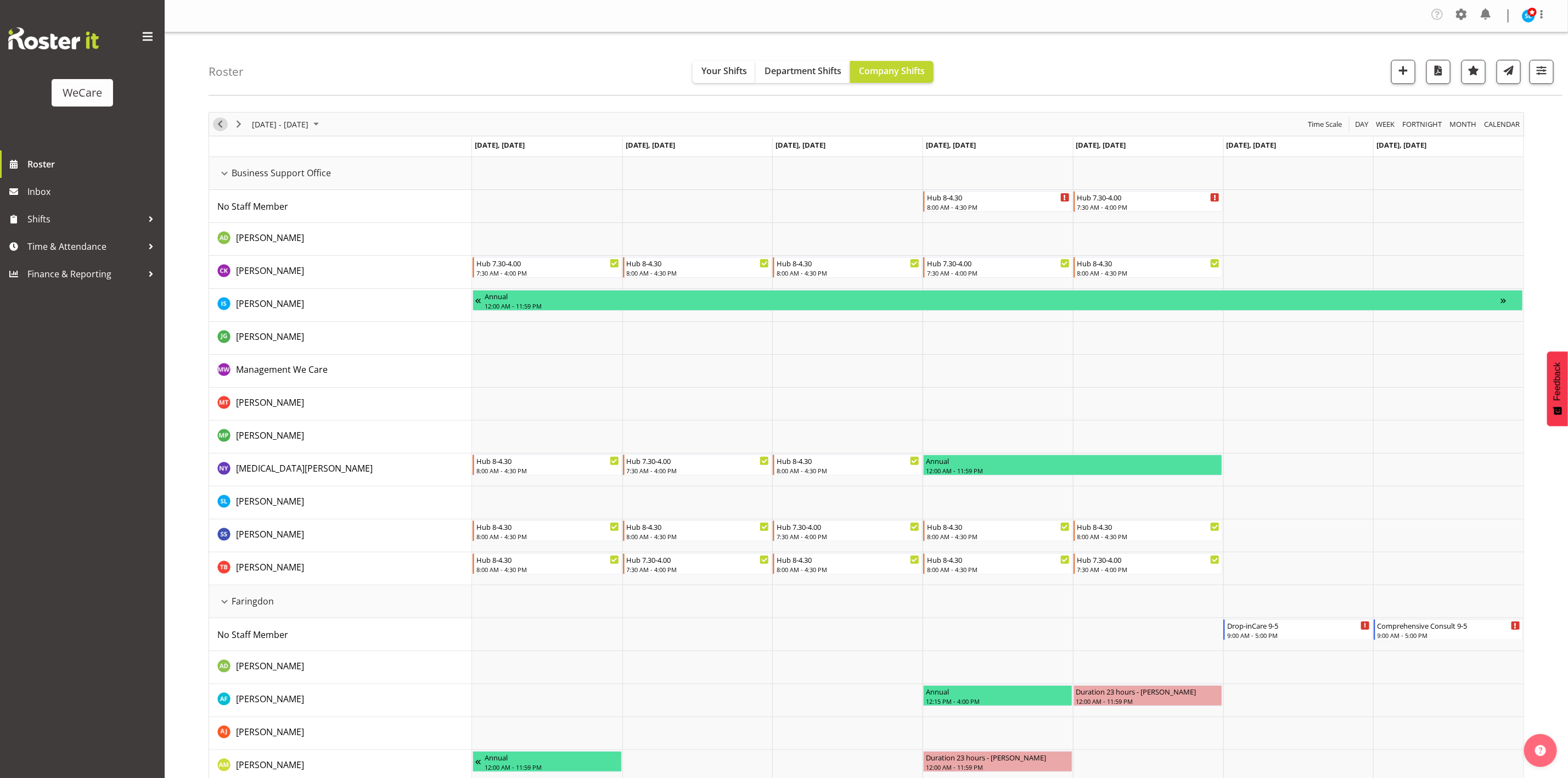
click at [226, 127] on span "Previous" at bounding box center [220, 124] width 13 height 14
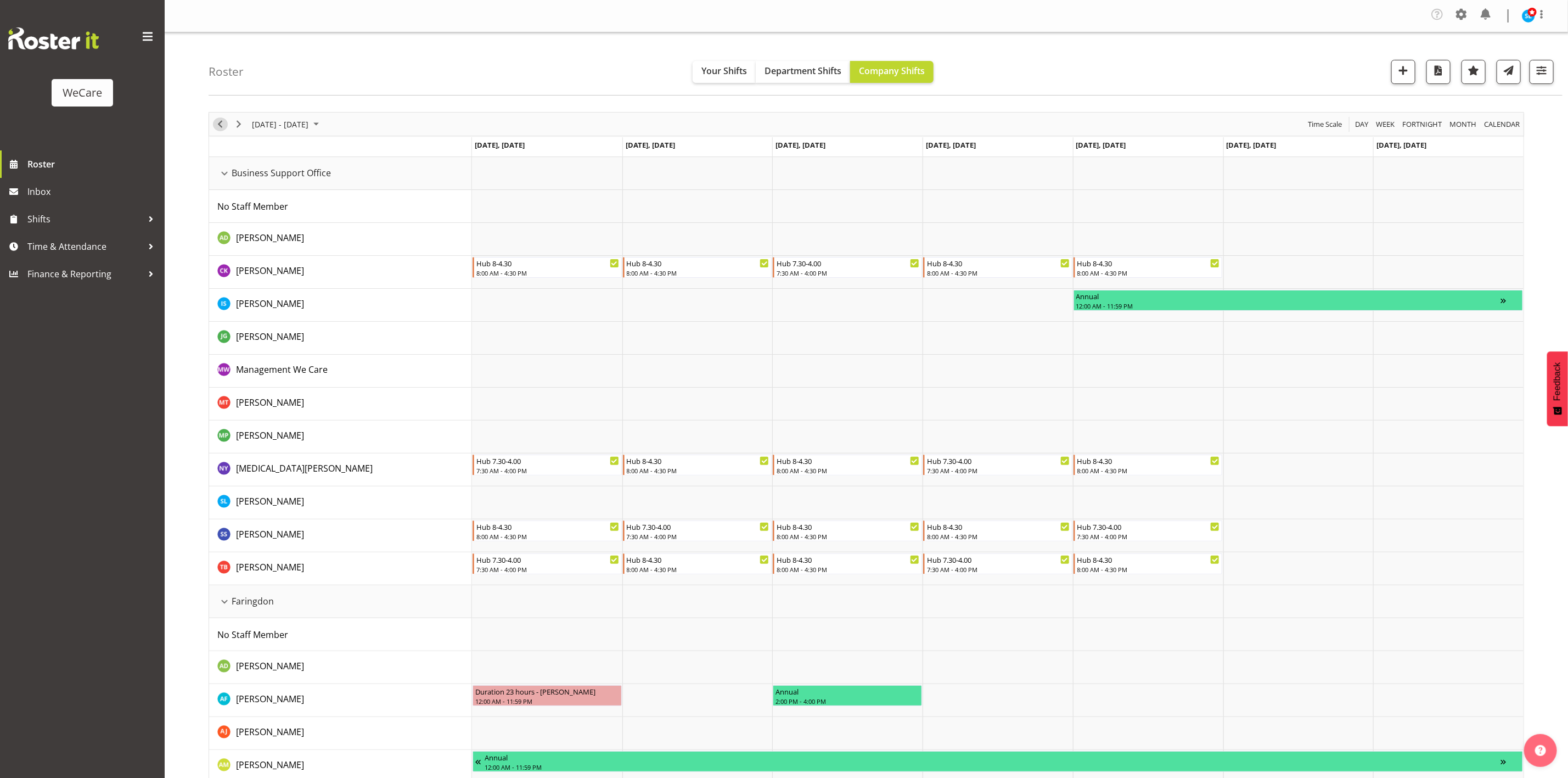
click at [226, 127] on span "Previous" at bounding box center [220, 124] width 13 height 14
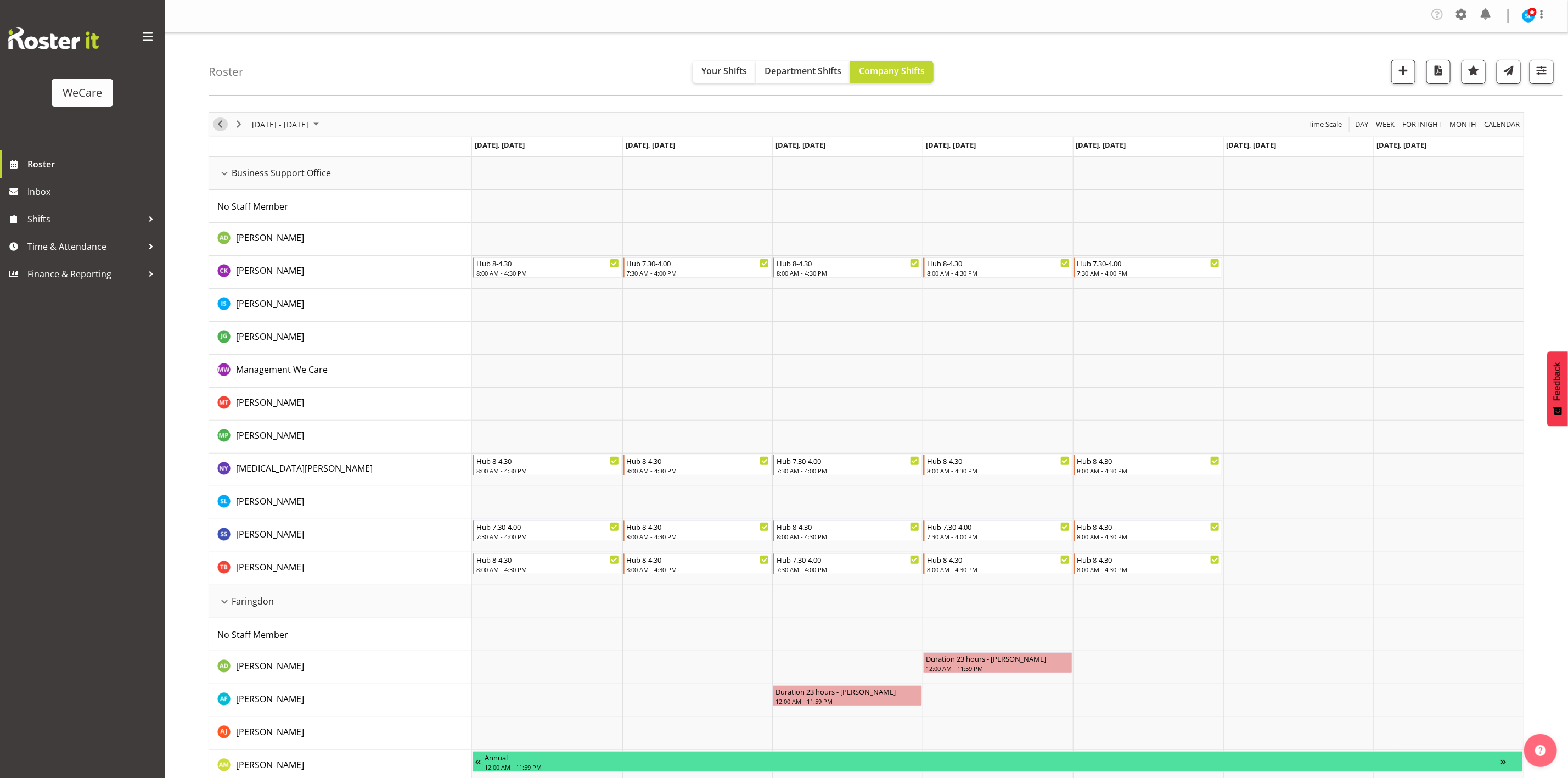
click at [216, 127] on span "Previous" at bounding box center [220, 124] width 13 height 14
drag, startPoint x: 222, startPoint y: 124, endPoint x: 338, endPoint y: 278, distance: 192.8
click at [222, 124] on span "Previous" at bounding box center [220, 124] width 13 height 14
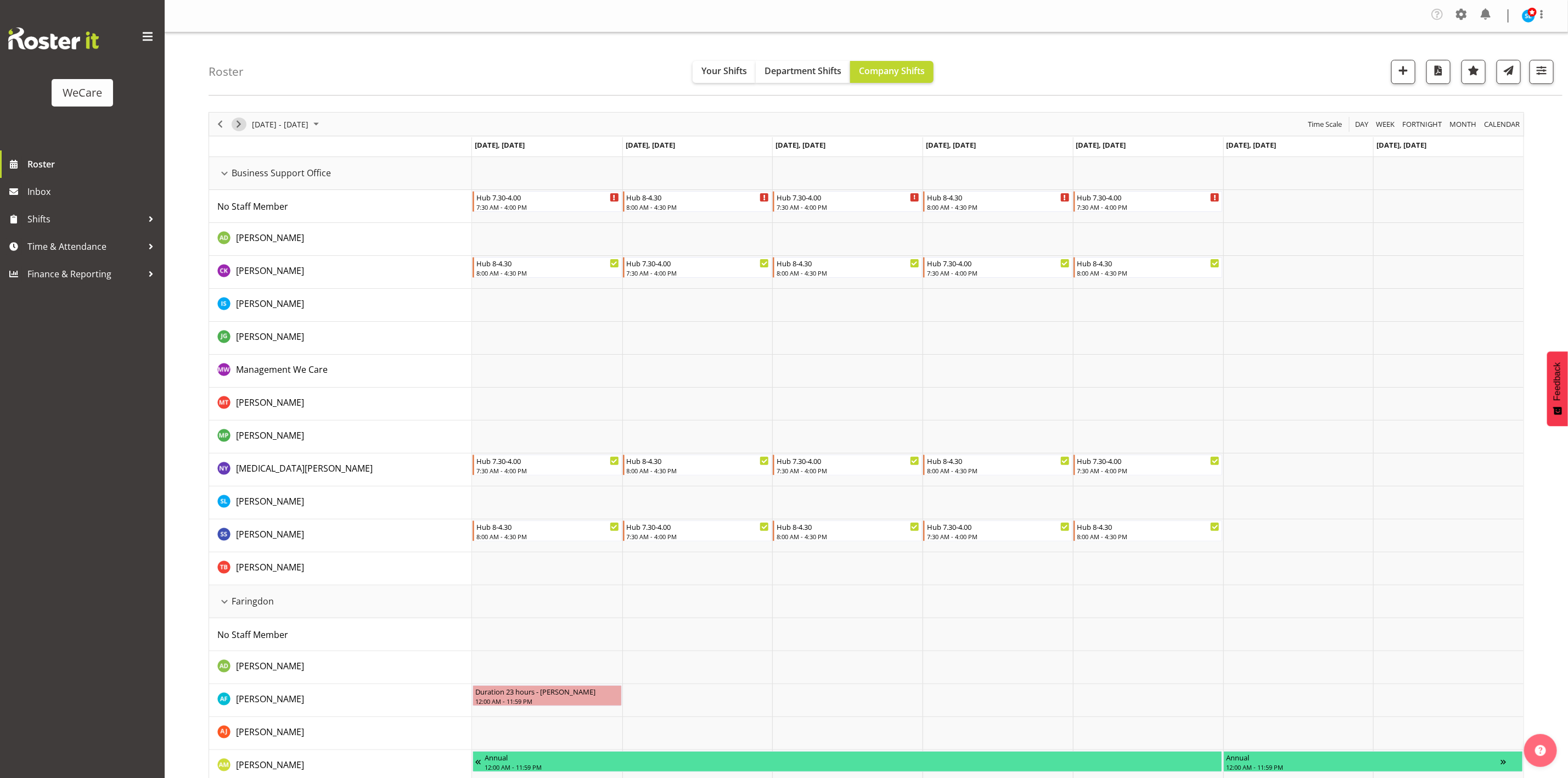
click at [232, 122] on span "Next" at bounding box center [238, 124] width 13 height 14
